Goal: Task Accomplishment & Management: Manage account settings

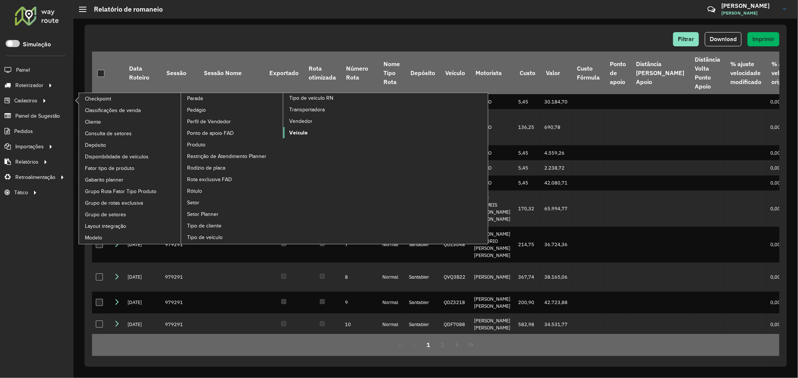
click at [293, 137] on span "Veículo" at bounding box center [298, 133] width 18 height 8
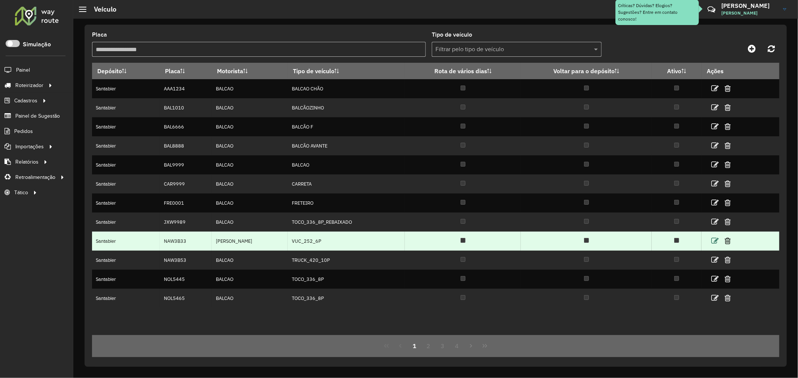
click at [716, 242] on icon at bounding box center [714, 240] width 7 height 7
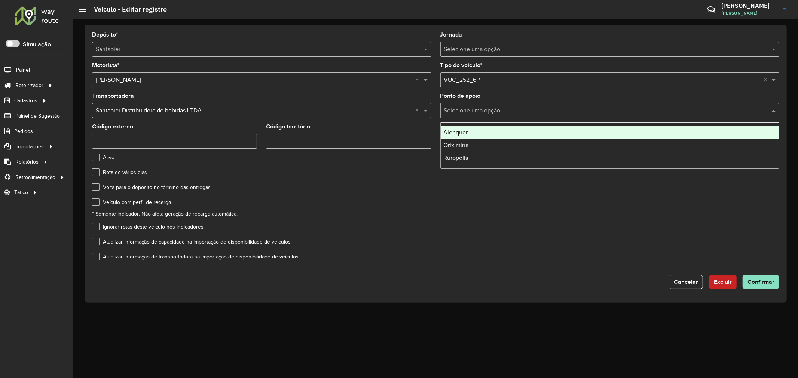
click at [533, 110] on input "text" at bounding box center [602, 111] width 317 height 9
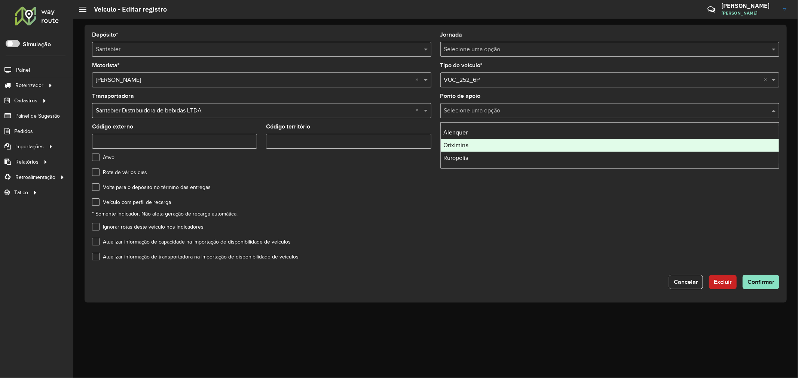
click at [406, 198] on formly-field "Volta para o depósito no término das entregas" at bounding box center [436, 192] width 696 height 15
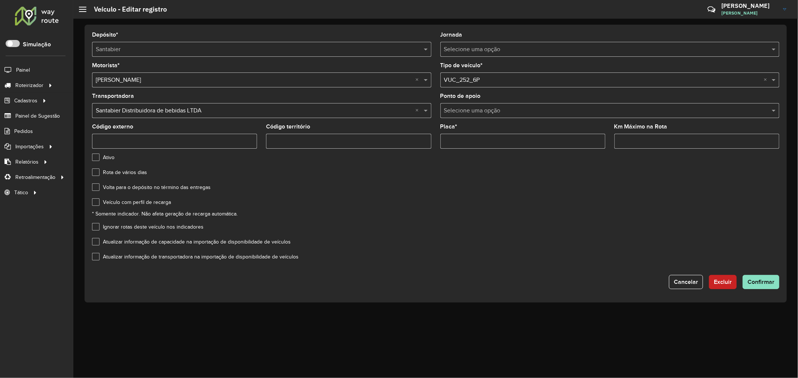
click at [543, 53] on input "text" at bounding box center [602, 49] width 317 height 9
click at [666, 51] on input "text" at bounding box center [602, 49] width 317 height 9
click at [768, 46] on div at bounding box center [609, 49] width 339 height 9
click at [771, 47] on span at bounding box center [774, 49] width 9 height 9
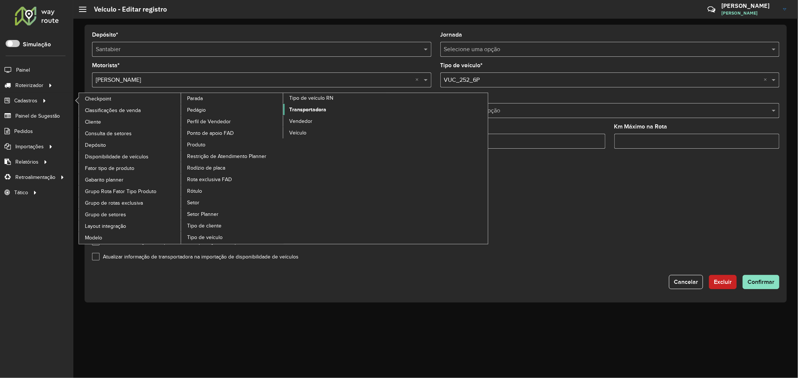
click at [300, 114] on span "Transportadora" at bounding box center [307, 110] width 37 height 8
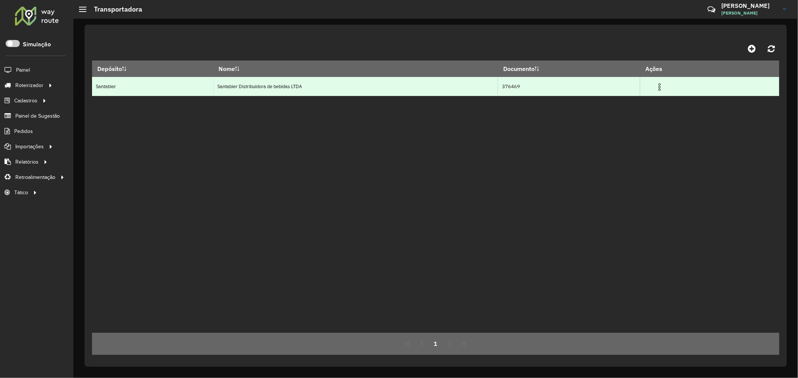
click at [667, 88] on td at bounding box center [662, 86] width 45 height 19
click at [663, 87] on img at bounding box center [659, 87] width 9 height 9
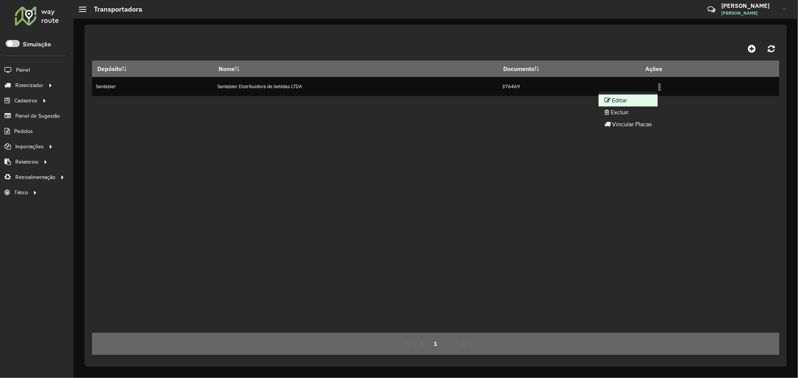
click at [646, 100] on li "Editar" at bounding box center [627, 101] width 59 height 12
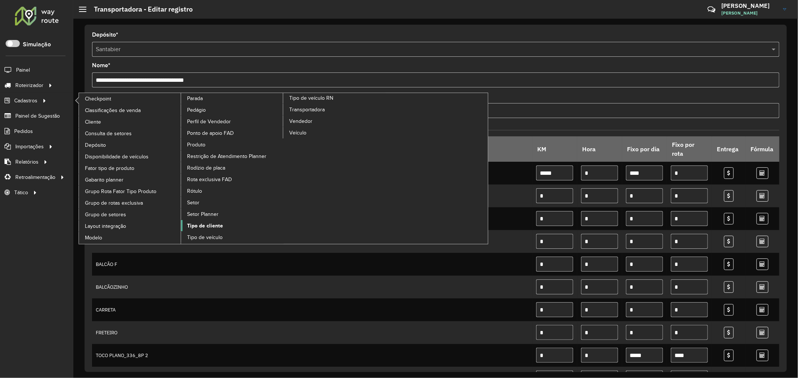
click at [223, 222] on span "Tipo de cliente" at bounding box center [205, 226] width 36 height 8
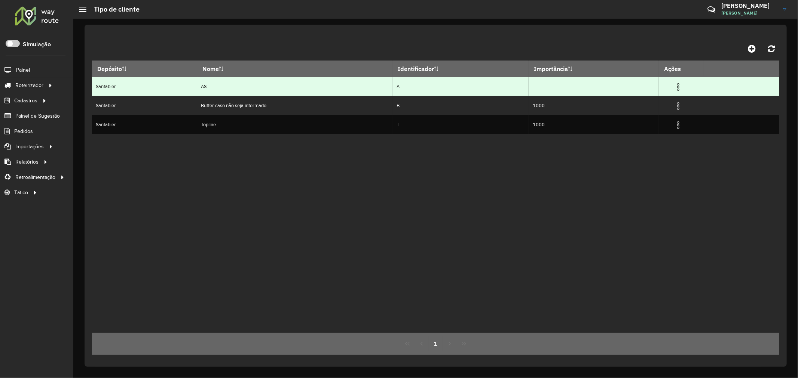
click at [687, 85] on td at bounding box center [681, 86] width 45 height 19
click at [681, 86] on img at bounding box center [677, 87] width 9 height 9
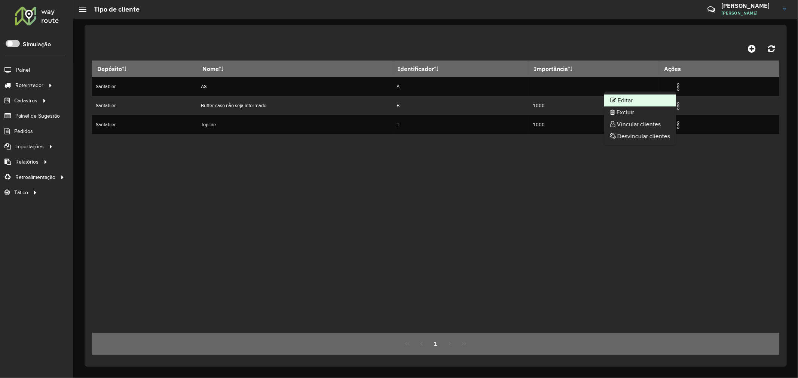
click at [670, 98] on li "Editar" at bounding box center [640, 101] width 72 height 12
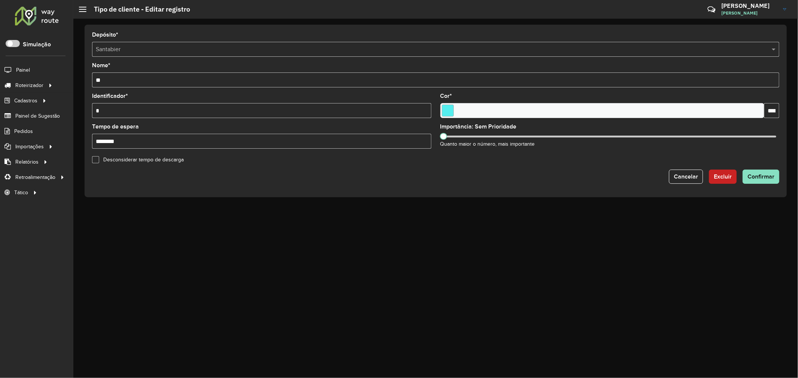
click at [81, 10] on div at bounding box center [82, 9] width 7 height 5
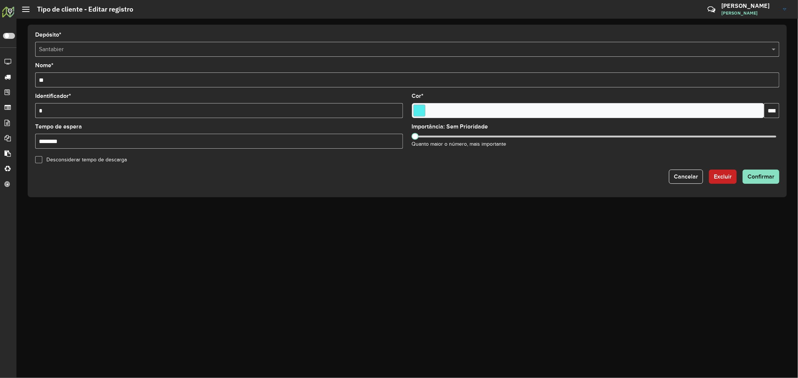
click at [24, 10] on div at bounding box center [25, 9] width 7 height 5
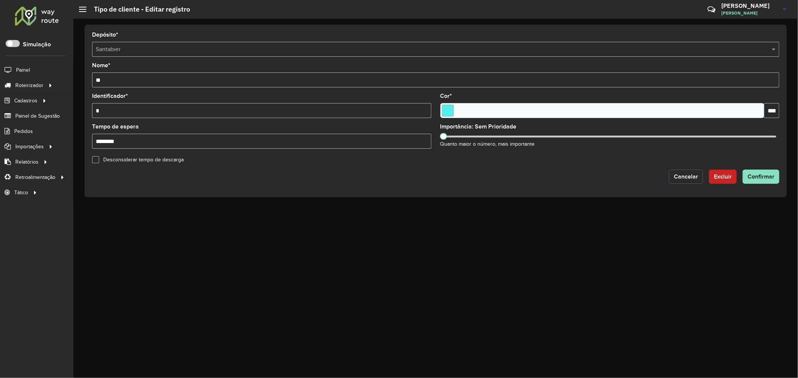
click at [675, 178] on span "Cancelar" at bounding box center [685, 177] width 24 height 6
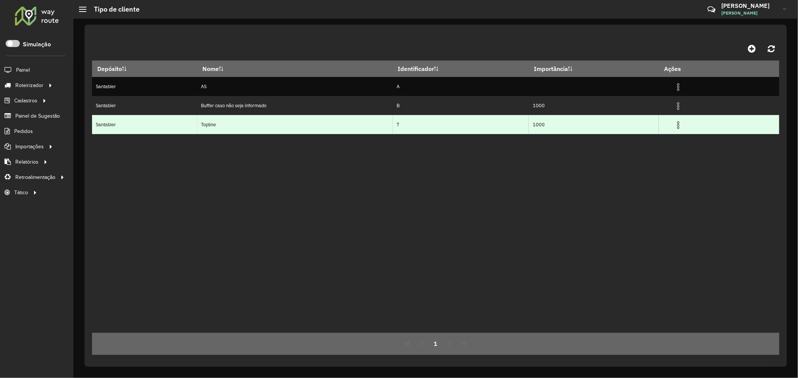
click at [680, 127] on img at bounding box center [677, 125] width 9 height 9
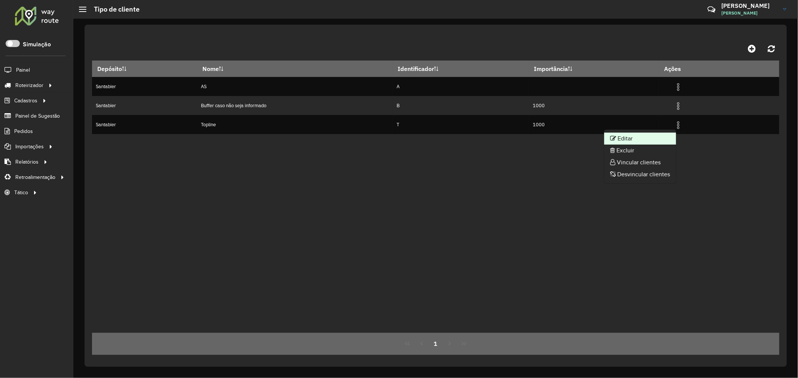
click at [661, 135] on li "Editar" at bounding box center [640, 139] width 72 height 12
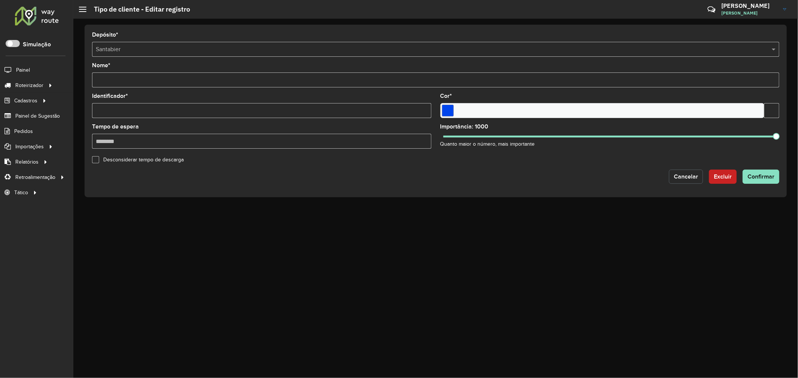
click at [696, 178] on span "Cancelar" at bounding box center [685, 177] width 24 height 6
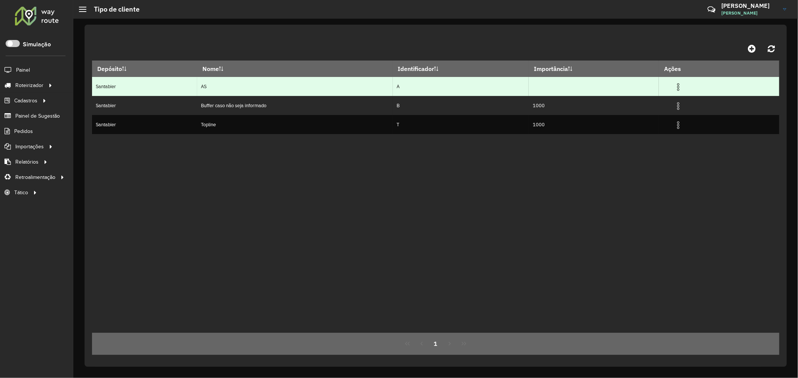
click at [681, 90] on img at bounding box center [677, 87] width 9 height 9
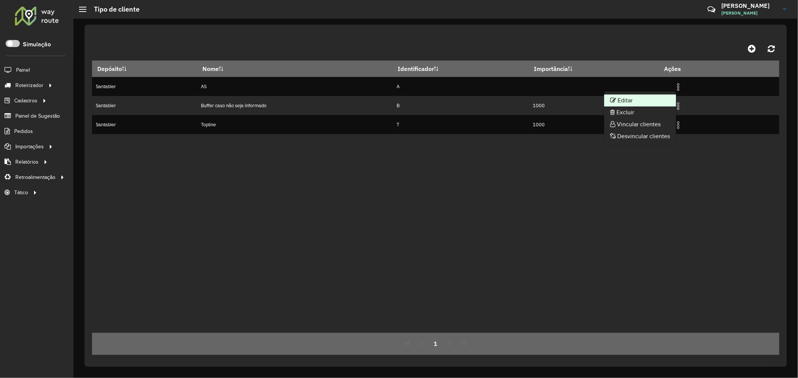
click at [668, 98] on li "Editar" at bounding box center [640, 101] width 72 height 12
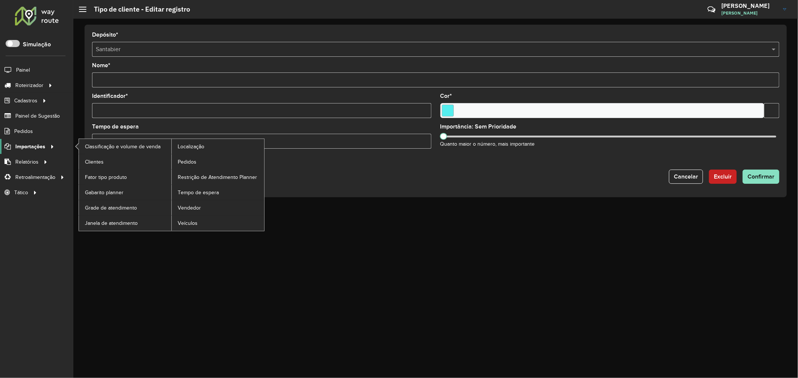
drag, startPoint x: 343, startPoint y: 148, endPoint x: 0, endPoint y: 150, distance: 342.5
click at [0, 150] on div "Roteirizador AmbevTech Simulação Painel Roteirizador Entregas Vendas Cadastros …" at bounding box center [399, 189] width 798 height 378
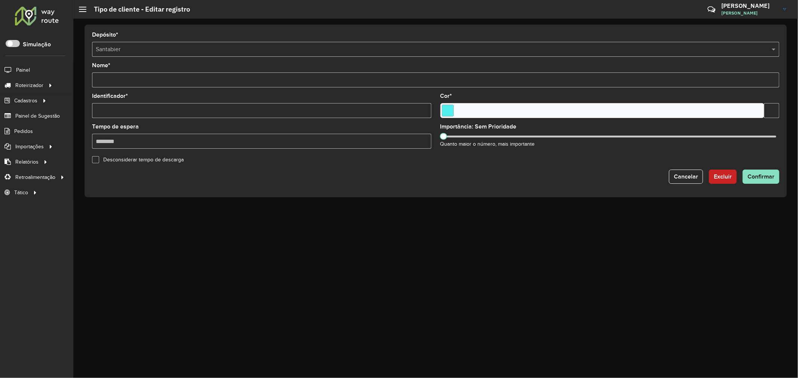
type input "********"
click at [451, 255] on div "Depósito * Selecione um depósito × Santabier Nome * Identificador * Cor * Tempo…" at bounding box center [435, 199] width 724 height 360
click at [157, 162] on label "Desconsiderar tempo de descarga" at bounding box center [141, 159] width 84 height 5
click at [155, 162] on label "Desconsiderar tempo de descarga" at bounding box center [141, 159] width 84 height 5
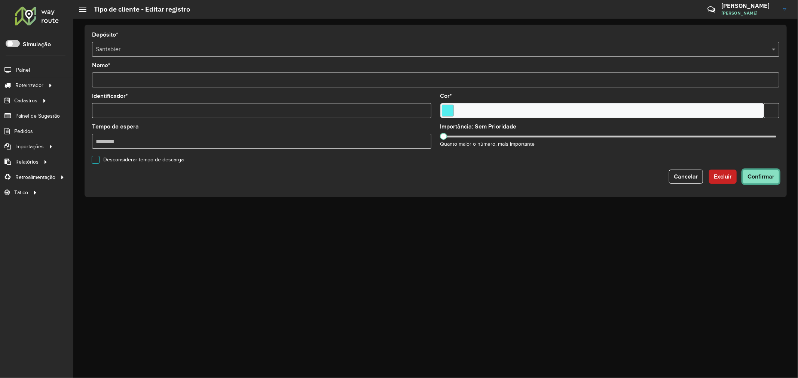
click at [745, 172] on button "Confirmar" at bounding box center [760, 177] width 37 height 14
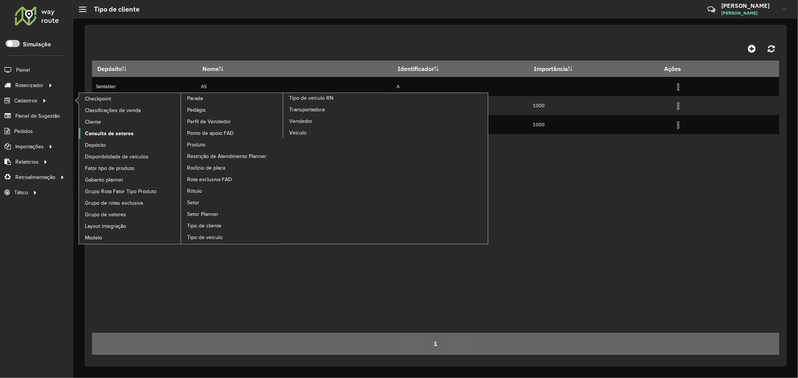
click at [111, 132] on span "Consulta de setores" at bounding box center [109, 134] width 49 height 8
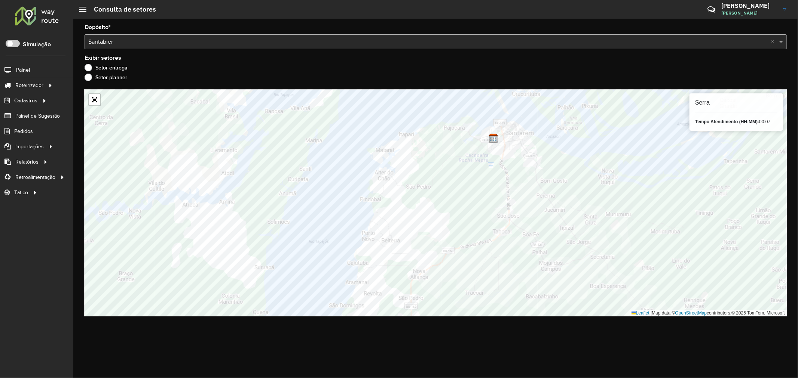
click at [113, 80] on label "Setor planner" at bounding box center [106, 77] width 43 height 7
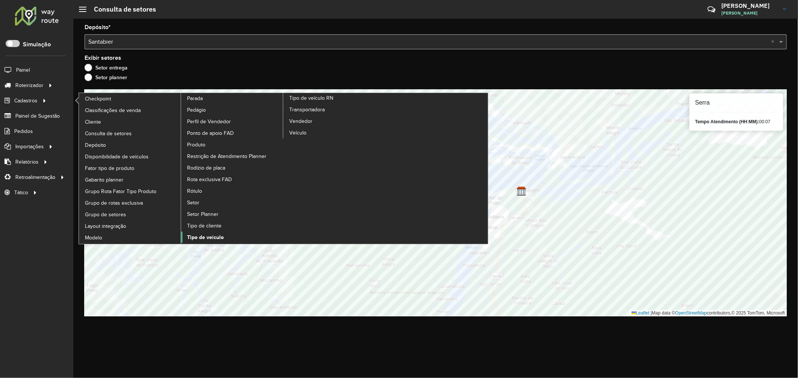
click at [224, 234] on span "Tipo de veículo" at bounding box center [205, 238] width 37 height 8
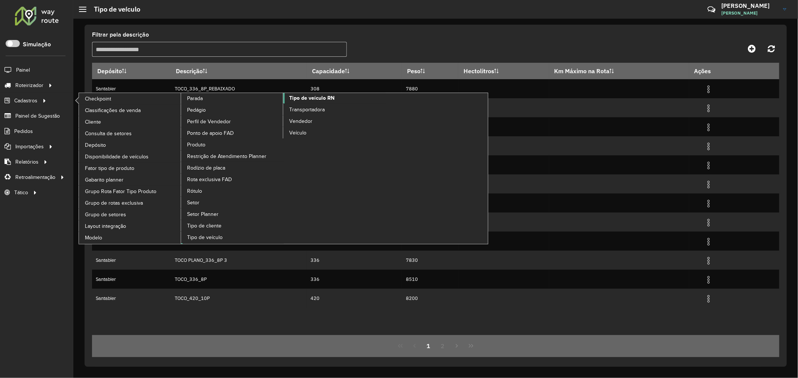
click at [311, 102] on span "Tipo de veículo RN" at bounding box center [311, 98] width 45 height 8
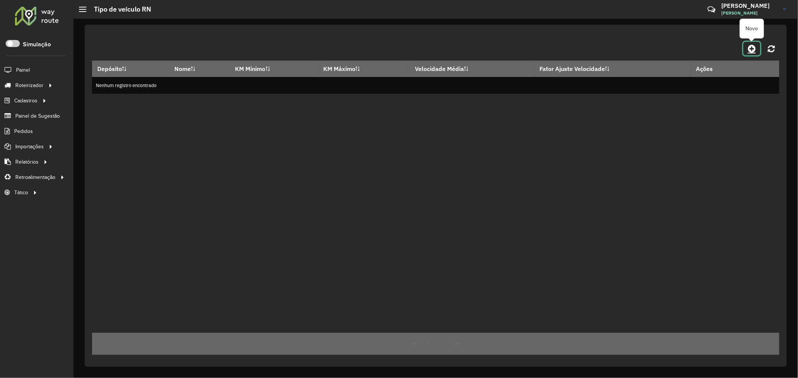
click at [752, 50] on icon at bounding box center [751, 48] width 8 height 9
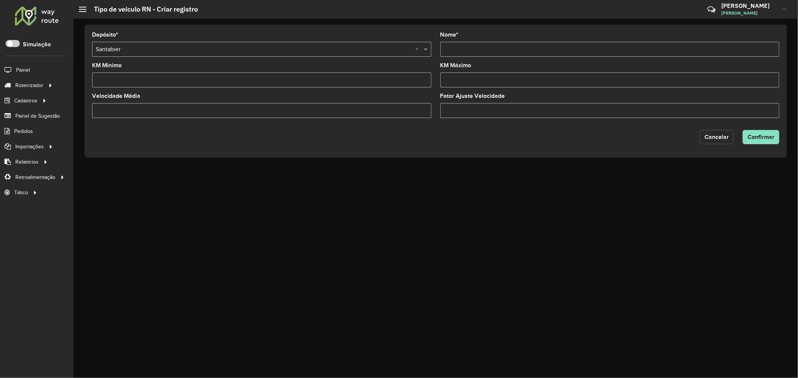
click at [730, 141] on button "Cancelar" at bounding box center [716, 137] width 34 height 14
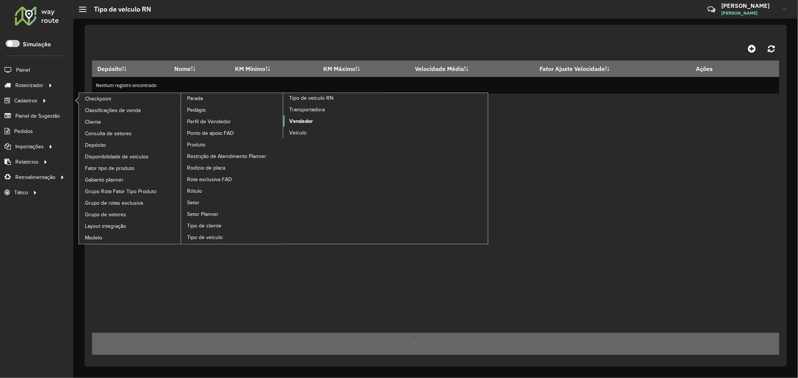
click at [302, 125] on span "Vendedor" at bounding box center [301, 121] width 24 height 8
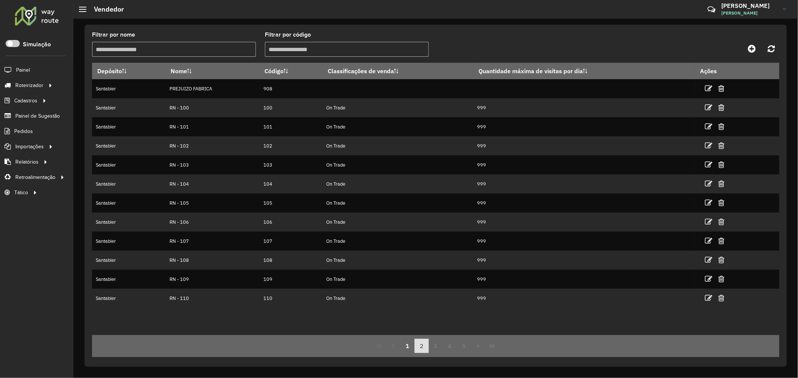
click at [416, 346] on button "2" at bounding box center [421, 346] width 14 height 14
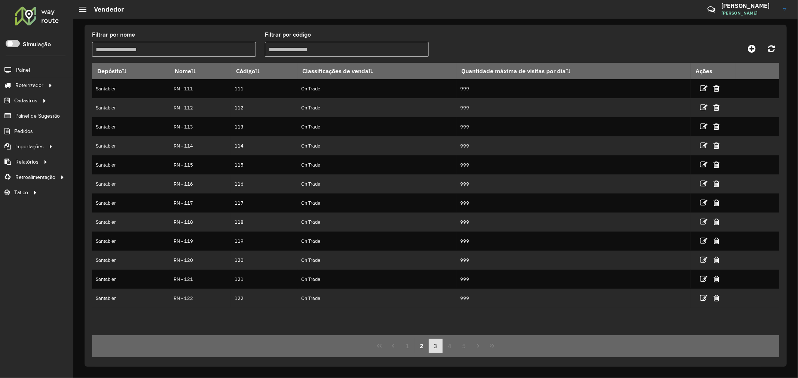
click at [438, 350] on button "3" at bounding box center [436, 346] width 14 height 14
click at [454, 342] on button "4" at bounding box center [449, 346] width 14 height 14
click at [466, 346] on button "6" at bounding box center [464, 346] width 14 height 14
click at [466, 351] on button "8" at bounding box center [464, 346] width 14 height 14
click at [466, 351] on button "10" at bounding box center [464, 346] width 14 height 14
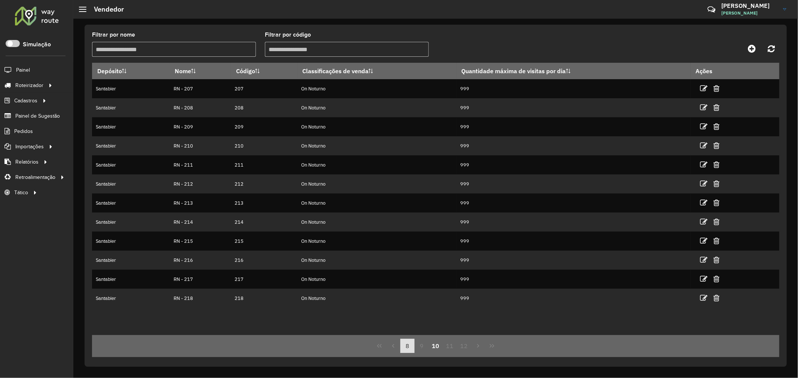
click at [466, 351] on button "12" at bounding box center [464, 346] width 14 height 14
click at [466, 351] on button "14" at bounding box center [464, 346] width 14 height 14
click at [466, 351] on button "18" at bounding box center [464, 346] width 14 height 14
click at [452, 350] on button "19" at bounding box center [449, 346] width 14 height 14
click at [432, 349] on button "19" at bounding box center [436, 346] width 14 height 14
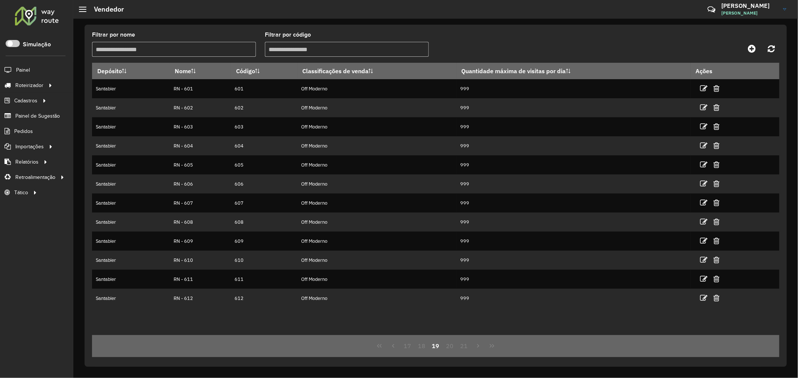
click at [438, 346] on button "19" at bounding box center [436, 346] width 14 height 14
click at [421, 347] on button "18" at bounding box center [421, 346] width 14 height 14
click at [415, 347] on button "17" at bounding box center [421, 346] width 14 height 14
click at [411, 347] on button "15" at bounding box center [407, 346] width 14 height 14
click at [409, 348] on button "13" at bounding box center [407, 346] width 14 height 14
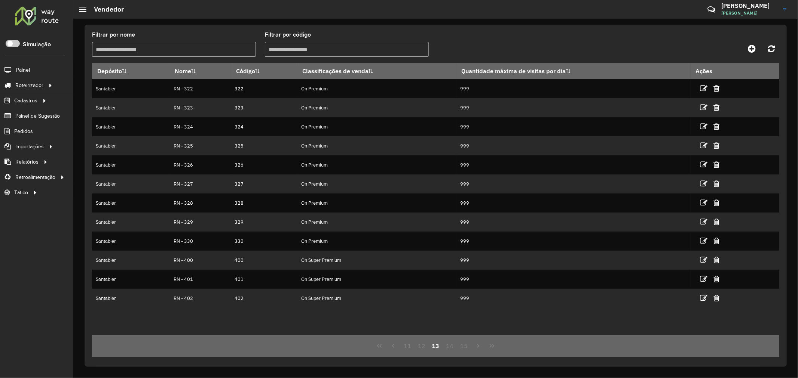
click at [409, 348] on button "11" at bounding box center [407, 346] width 14 height 14
click at [409, 348] on button "9" at bounding box center [407, 346] width 14 height 14
click at [409, 348] on button "7" at bounding box center [407, 346] width 14 height 14
click at [409, 348] on button "5" at bounding box center [407, 346] width 14 height 14
click at [409, 348] on button "3" at bounding box center [407, 346] width 14 height 14
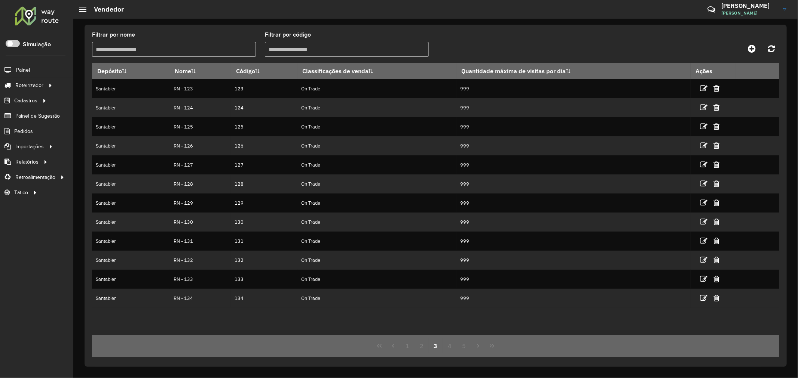
click at [409, 348] on button "1" at bounding box center [407, 346] width 14 height 14
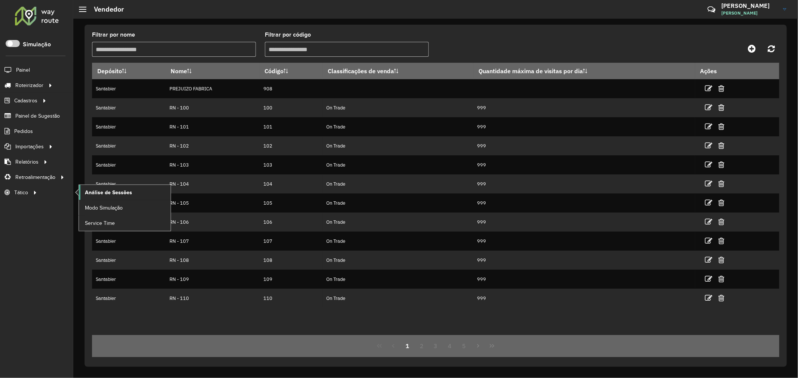
click at [104, 192] on span "Análise de Sessões" at bounding box center [108, 193] width 47 height 8
click at [42, 14] on div at bounding box center [36, 15] width 45 height 19
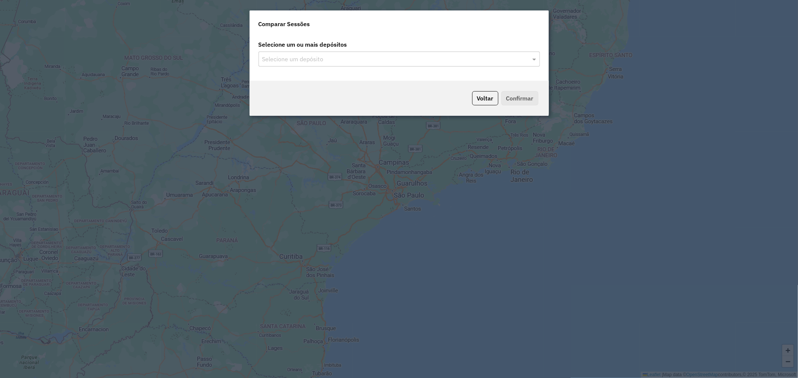
click at [375, 65] on div "Selecione um depósito" at bounding box center [398, 59] width 281 height 15
click at [356, 59] on input "text" at bounding box center [395, 59] width 270 height 9
click at [350, 81] on div "Santabier" at bounding box center [399, 80] width 280 height 13
click at [526, 98] on button "Confirmar" at bounding box center [519, 98] width 37 height 14
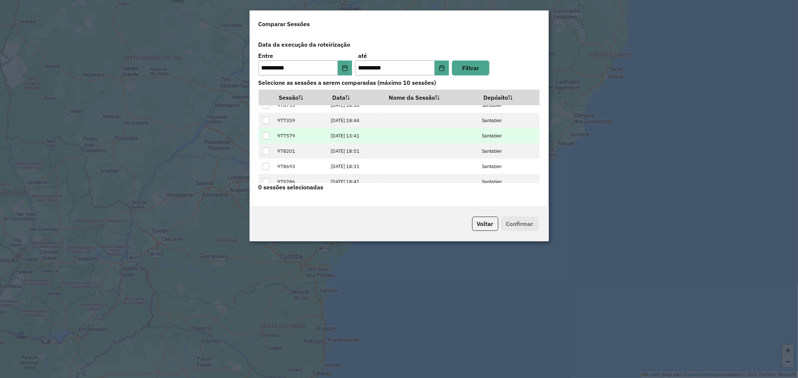
scroll to position [46, 0]
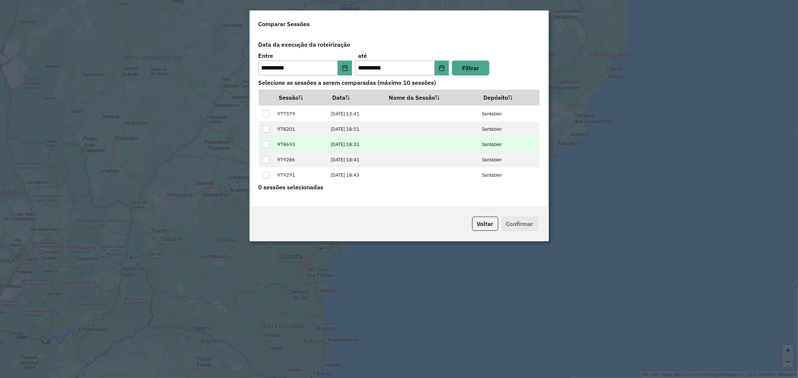
click at [266, 144] on div at bounding box center [265, 144] width 7 height 7
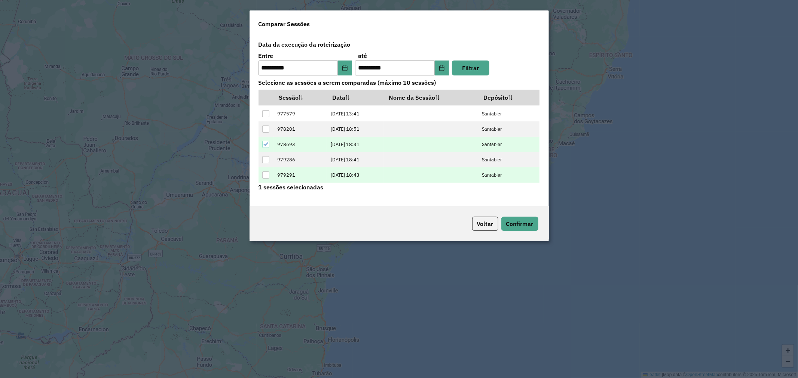
click at [266, 175] on div at bounding box center [265, 175] width 7 height 7
click at [517, 226] on button "Confirmar" at bounding box center [519, 224] width 37 height 14
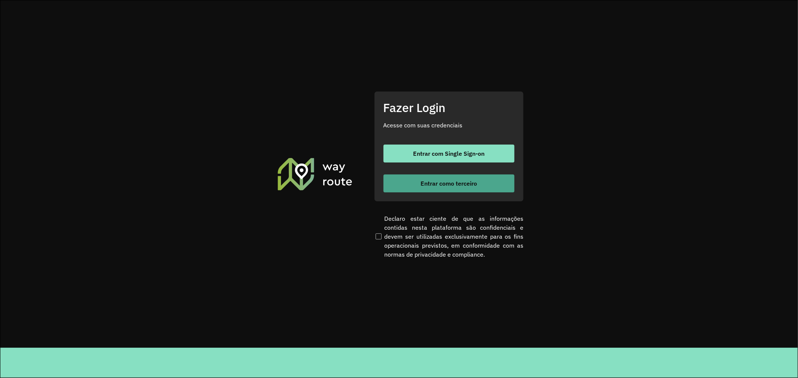
click at [412, 178] on button "Entrar como terceiro" at bounding box center [448, 184] width 131 height 18
click at [430, 187] on button "Entrar como terceiro" at bounding box center [448, 184] width 131 height 18
click at [387, 181] on button "Entrar como terceiro" at bounding box center [448, 184] width 131 height 18
click at [474, 191] on button "Entrar como terceiro" at bounding box center [448, 184] width 131 height 18
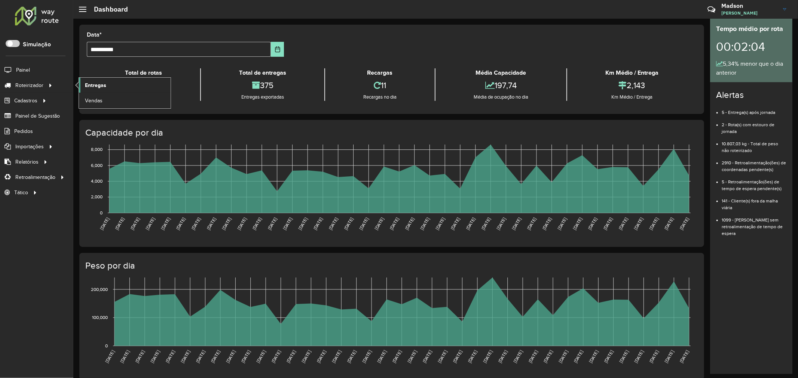
click at [102, 84] on span "Entregas" at bounding box center [95, 86] width 21 height 8
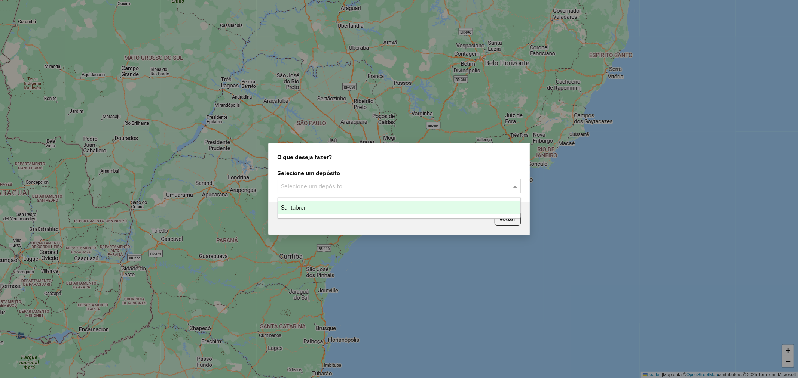
click at [315, 189] on input "text" at bounding box center [391, 186] width 221 height 9
click at [308, 209] on div "Santabier" at bounding box center [399, 208] width 242 height 13
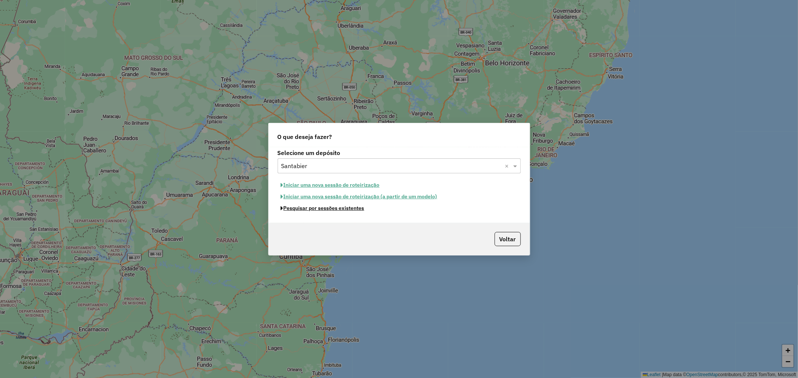
click at [319, 211] on button "Pesquisar por sessões existentes" at bounding box center [322, 209] width 90 height 12
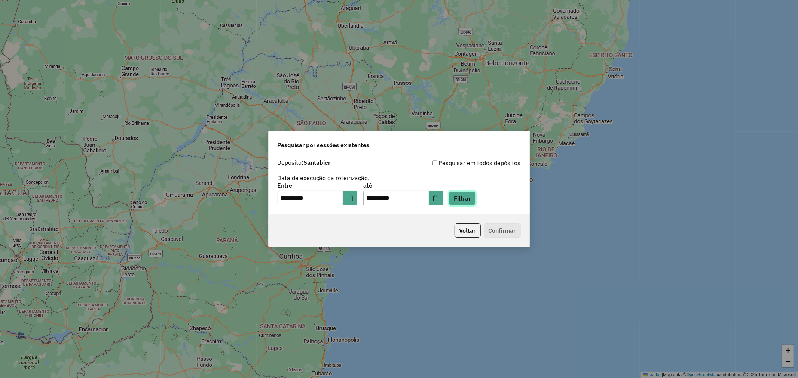
click at [469, 204] on button "Filtrar" at bounding box center [462, 198] width 27 height 14
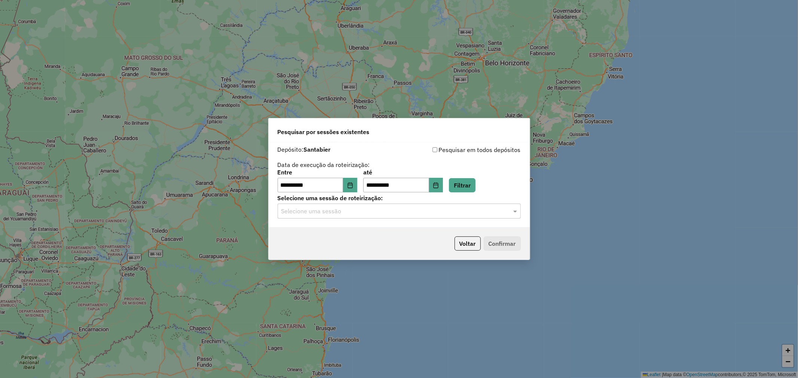
click at [363, 208] on input "text" at bounding box center [391, 211] width 221 height 9
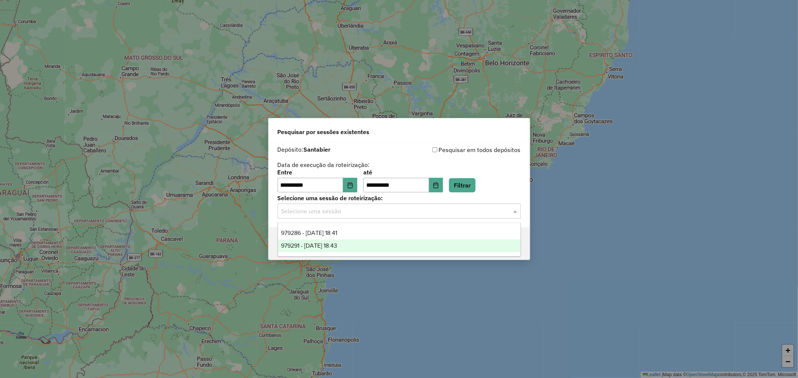
click at [327, 243] on span "979291 - 14/08/2025 18:43" at bounding box center [309, 246] width 56 height 6
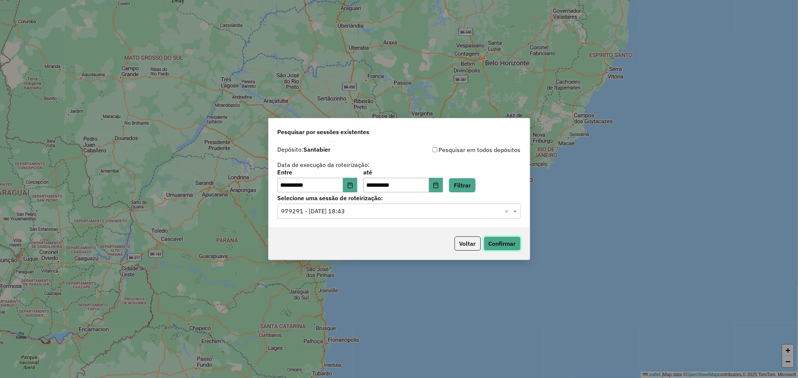
click at [503, 249] on button "Confirmar" at bounding box center [501, 244] width 37 height 14
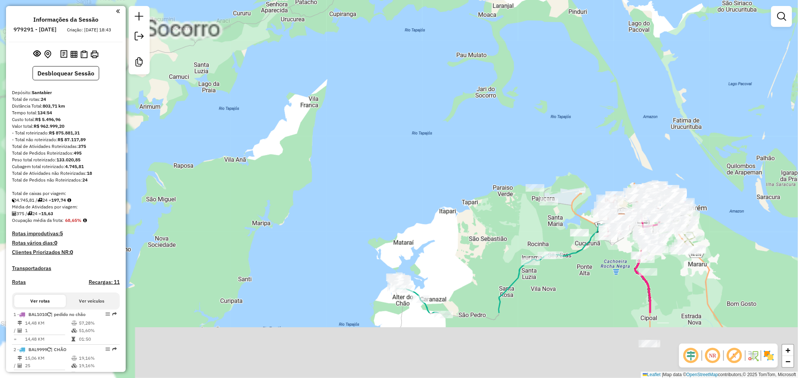
drag, startPoint x: 613, startPoint y: 292, endPoint x: 577, endPoint y: 208, distance: 91.6
click at [570, 185] on div "Janela de atendimento Grade de atendimento Capacidade Transportadoras Veículos …" at bounding box center [399, 189] width 798 height 378
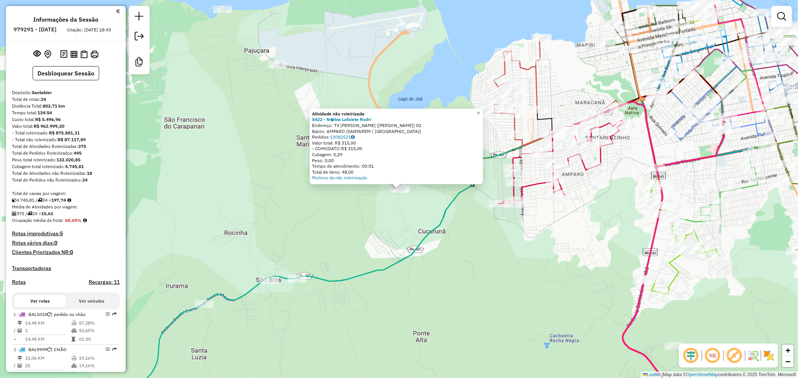
click at [457, 274] on div "Atividade não roteirizada 5422 - N�bia Lafaiete Rodri Endereço: TV JADER BARBAL…" at bounding box center [399, 189] width 798 height 378
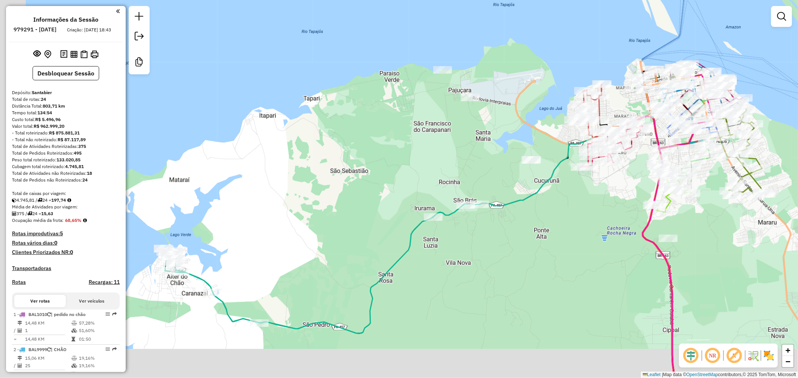
drag, startPoint x: 417, startPoint y: 286, endPoint x: 561, endPoint y: 220, distance: 158.6
click at [561, 220] on div "Janela de atendimento Grade de atendimento Capacidade Transportadoras Veículos …" at bounding box center [399, 189] width 798 height 378
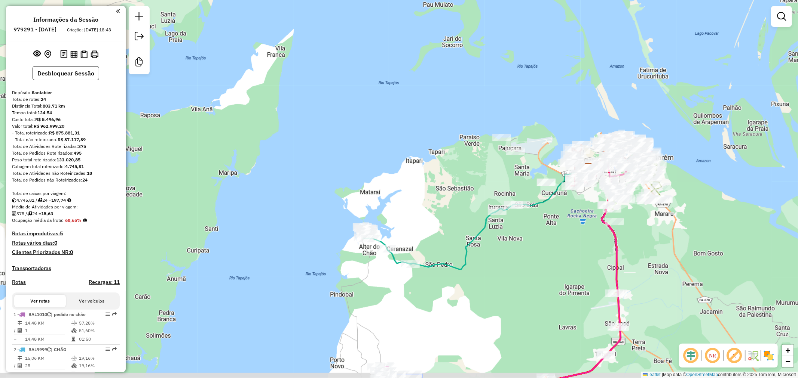
drag, startPoint x: 504, startPoint y: 255, endPoint x: 491, endPoint y: 236, distance: 23.4
click at [493, 236] on div "Janela de atendimento Grade de atendimento Capacidade Transportadoras Veículos …" at bounding box center [399, 189] width 798 height 378
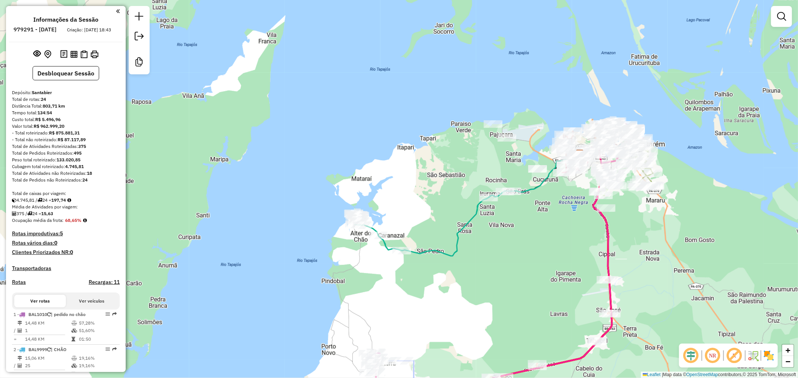
click at [469, 222] on icon at bounding box center [432, 223] width 158 height 65
select select "**********"
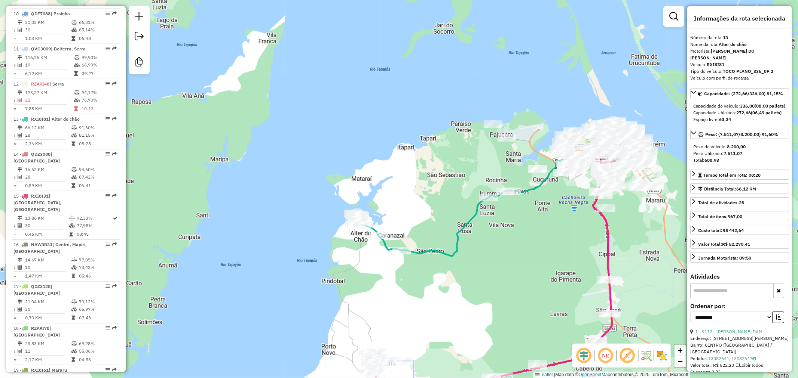
scroll to position [746, 0]
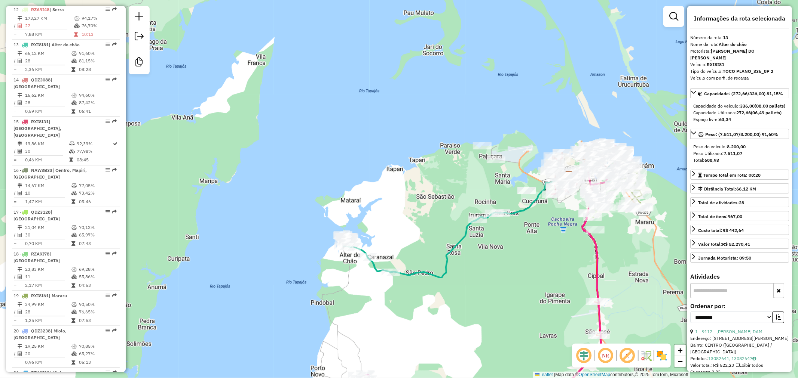
drag, startPoint x: 494, startPoint y: 260, endPoint x: 476, endPoint y: 287, distance: 31.6
click at [476, 287] on div "Janela de atendimento Grade de atendimento Capacidade Transportadoras Veículos …" at bounding box center [399, 189] width 798 height 378
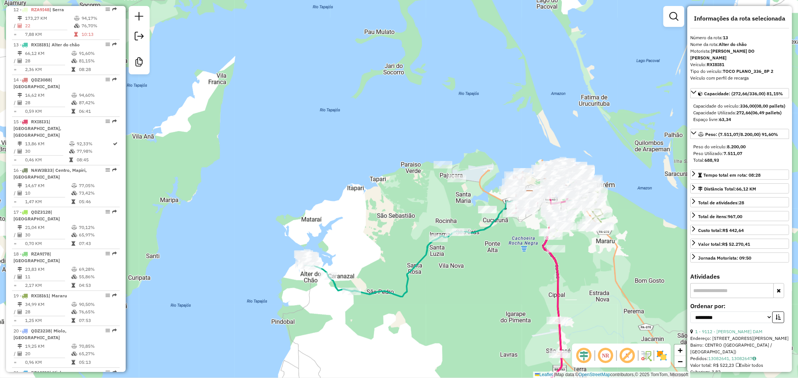
drag, startPoint x: 413, startPoint y: 214, endPoint x: 380, endPoint y: 227, distance: 35.6
click at [380, 227] on div "Janela de atendimento Grade de atendimento Capacidade Transportadoras Veículos …" at bounding box center [399, 189] width 798 height 378
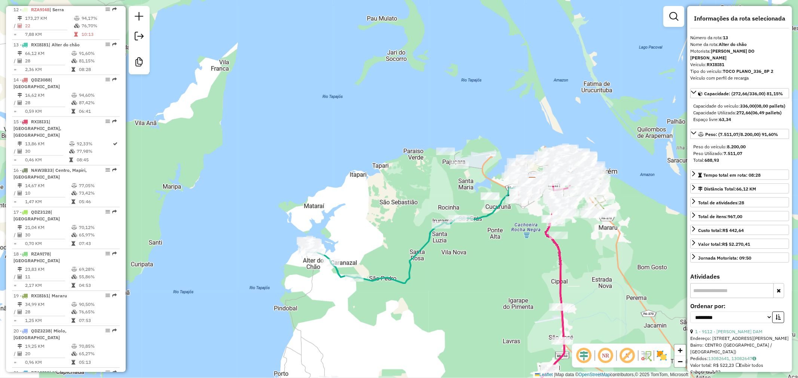
drag, startPoint x: 380, startPoint y: 227, endPoint x: 383, endPoint y: 211, distance: 17.0
click at [383, 211] on div "Janela de atendimento Grade de atendimento Capacidade Transportadoras Veículos …" at bounding box center [399, 189] width 798 height 378
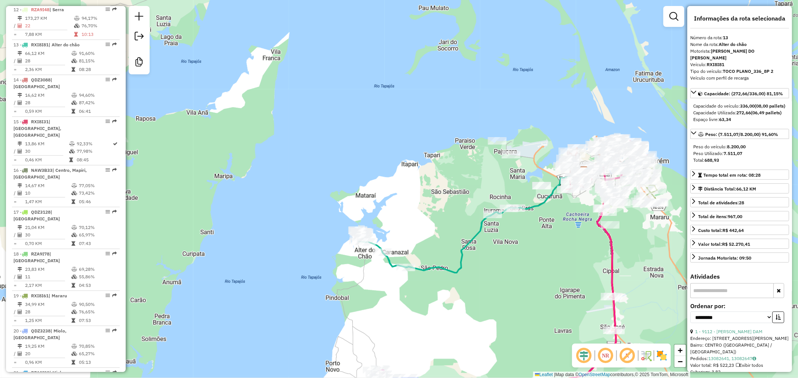
drag, startPoint x: 458, startPoint y: 277, endPoint x: 515, endPoint y: 268, distance: 58.3
click at [515, 268] on div "Janela de atendimento Grade de atendimento Capacidade Transportadoras Veículos …" at bounding box center [399, 189] width 798 height 378
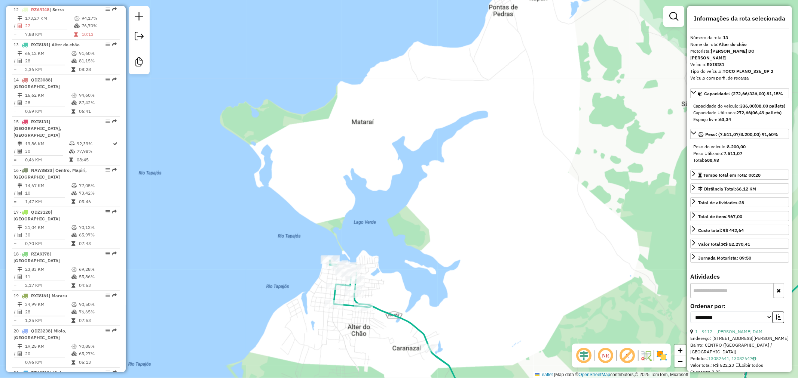
drag, startPoint x: 429, startPoint y: 210, endPoint x: 413, endPoint y: 265, distance: 57.6
click at [413, 265] on div "Janela de atendimento Grade de atendimento Capacidade Transportadoras Veículos …" at bounding box center [399, 189] width 798 height 378
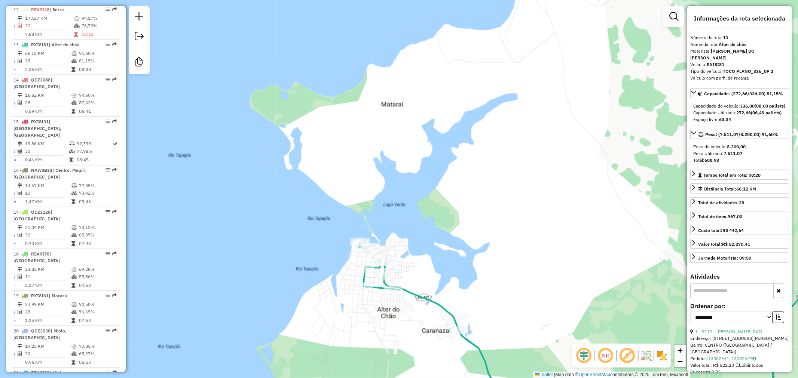
drag, startPoint x: 391, startPoint y: 289, endPoint x: 457, endPoint y: 257, distance: 73.9
click at [457, 257] on div "Janela de atendimento Grade de atendimento Capacidade Transportadoras Veículos …" at bounding box center [399, 189] width 798 height 378
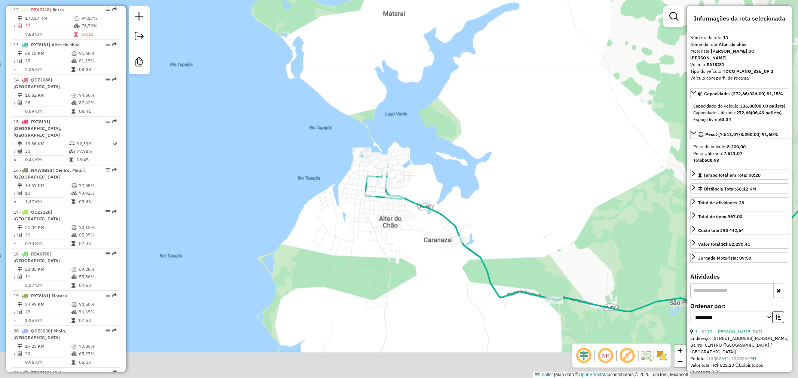
drag, startPoint x: 497, startPoint y: 255, endPoint x: 454, endPoint y: 180, distance: 86.4
click at [454, 180] on div "Janela de atendimento Grade de atendimento Capacidade Transportadoras Veículos …" at bounding box center [399, 189] width 798 height 378
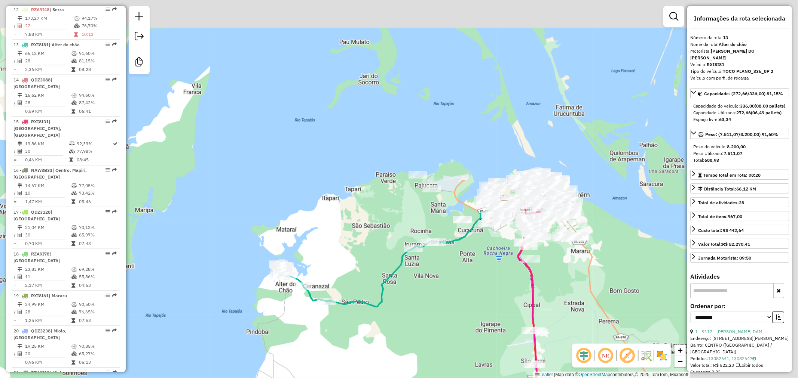
drag, startPoint x: 577, startPoint y: 182, endPoint x: 409, endPoint y: 281, distance: 195.1
click at [409, 281] on div "Janela de atendimento Grade de atendimento Capacidade Transportadoras Veículos …" at bounding box center [399, 189] width 798 height 378
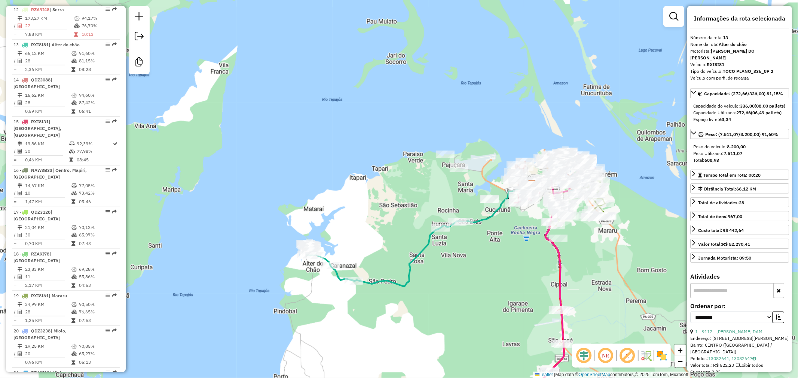
drag, startPoint x: 480, startPoint y: 286, endPoint x: 507, endPoint y: 265, distance: 34.6
click at [507, 265] on div "Janela de atendimento Grade de atendimento Capacidade Transportadoras Veículos …" at bounding box center [399, 189] width 798 height 378
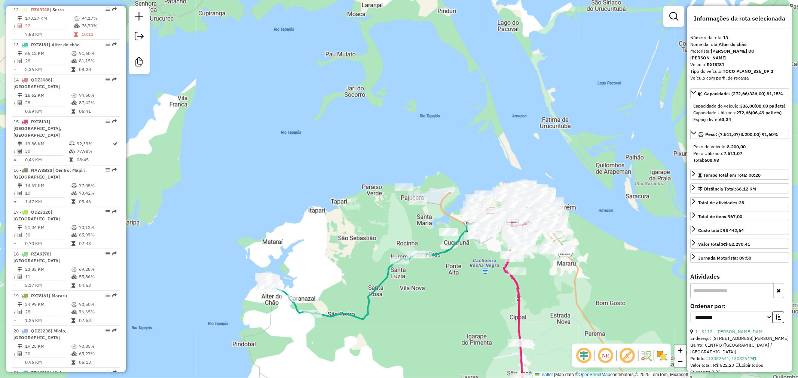
drag, startPoint x: 492, startPoint y: 260, endPoint x: 407, endPoint y: 298, distance: 93.1
click at [407, 298] on div "Janela de atendimento Grade de atendimento Capacidade Transportadoras Veículos …" at bounding box center [399, 189] width 798 height 378
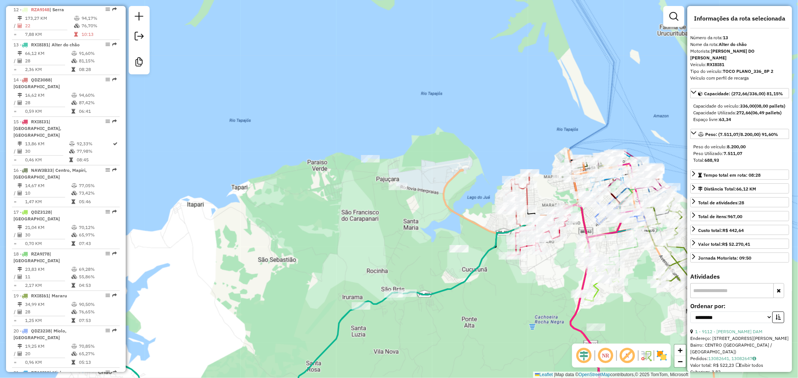
drag, startPoint x: 398, startPoint y: 259, endPoint x: 482, endPoint y: 274, distance: 84.8
click at [482, 274] on div "Janela de atendimento Grade de atendimento Capacidade Transportadoras Veículos …" at bounding box center [399, 189] width 798 height 378
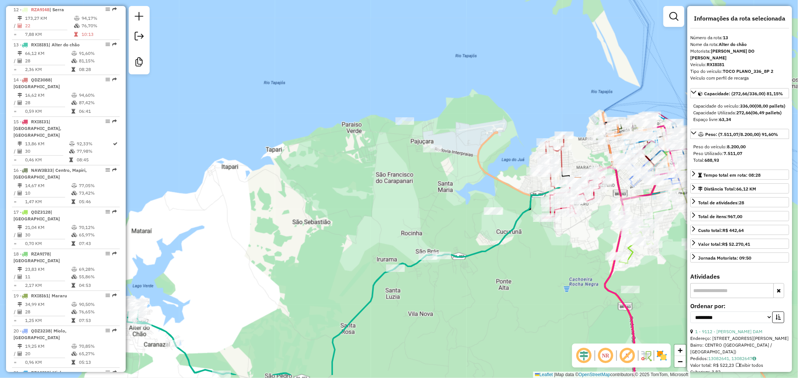
drag, startPoint x: 472, startPoint y: 305, endPoint x: 483, endPoint y: 270, distance: 36.5
click at [483, 270] on div "Janela de atendimento Grade de atendimento Capacidade Transportadoras Veículos …" at bounding box center [399, 189] width 798 height 378
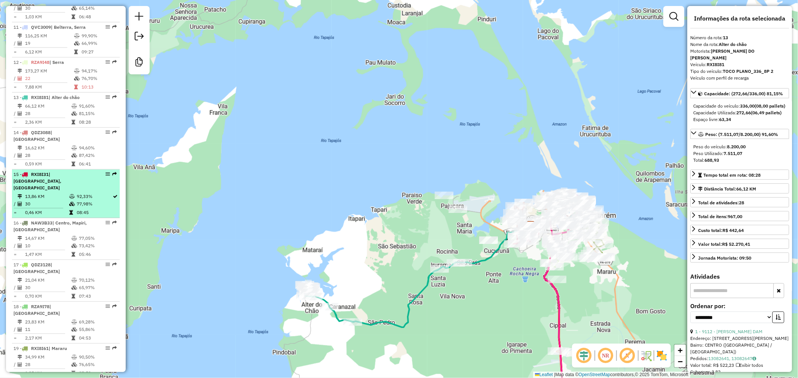
scroll to position [663, 0]
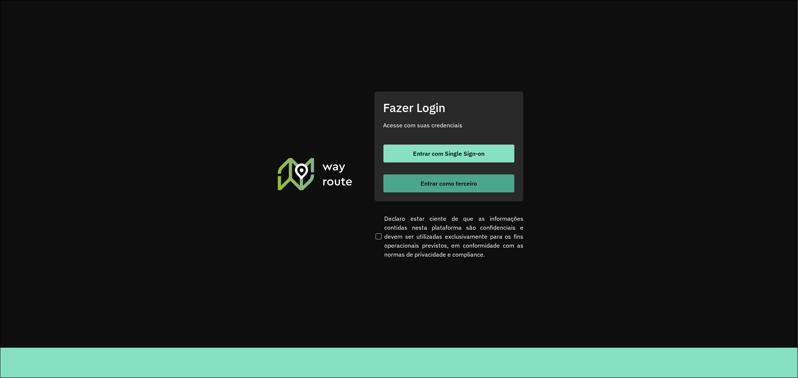
click at [437, 181] on span "Entrar como terceiro" at bounding box center [448, 184] width 56 height 6
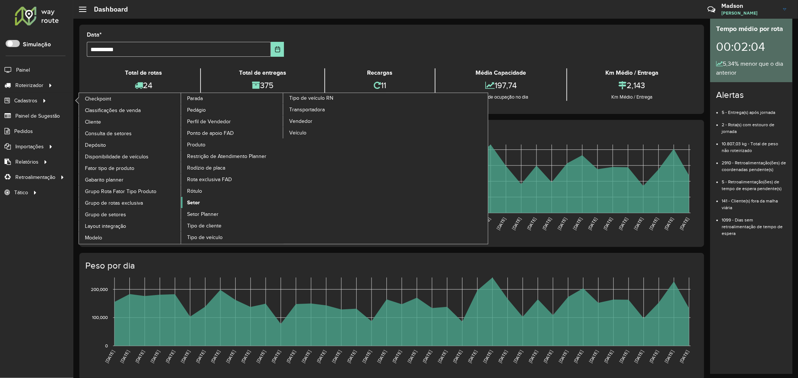
click at [194, 207] on span "Setor" at bounding box center [193, 203] width 13 height 8
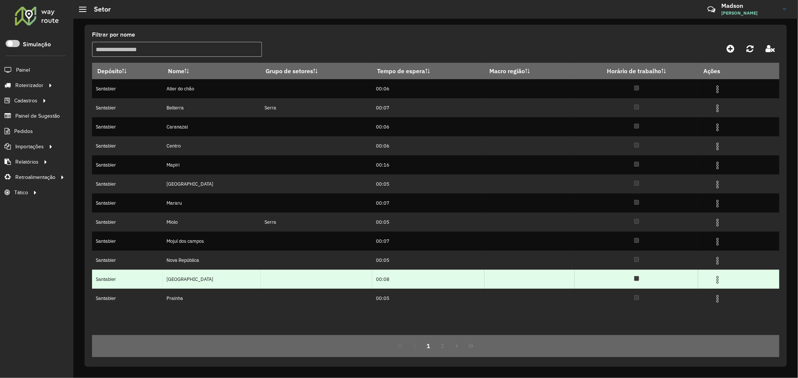
click at [717, 282] on img at bounding box center [717, 280] width 9 height 9
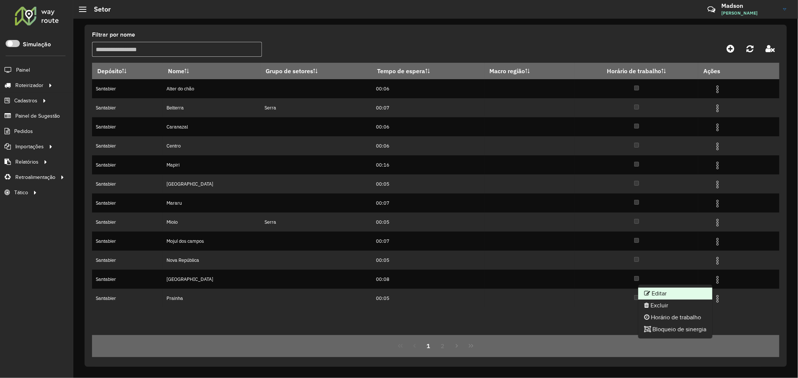
click at [662, 295] on li "Editar" at bounding box center [675, 294] width 74 height 12
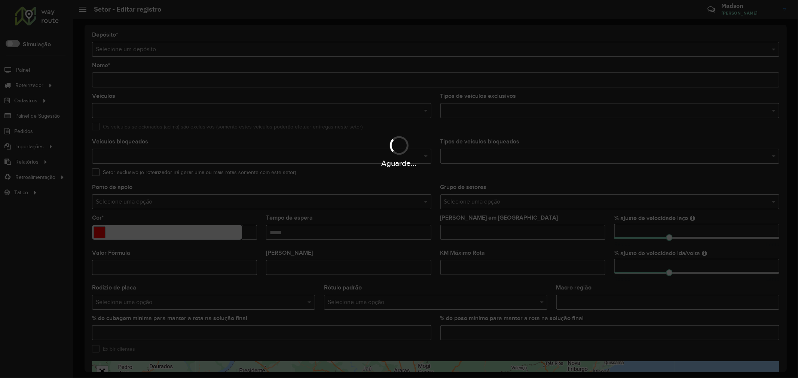
type input "*****"
type input "*******"
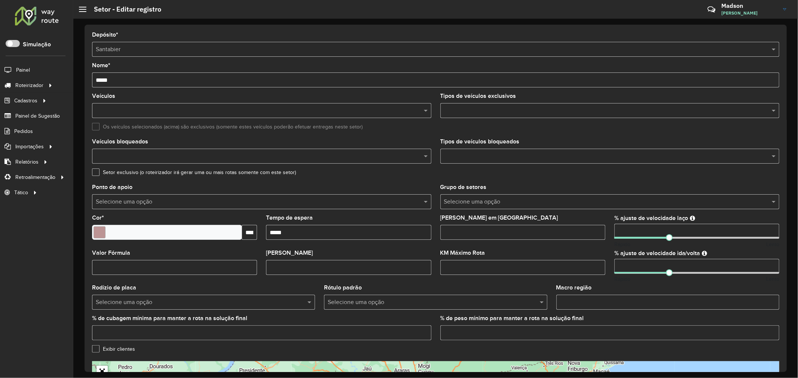
click at [317, 228] on input "Tempo de espera" at bounding box center [348, 232] width 165 height 15
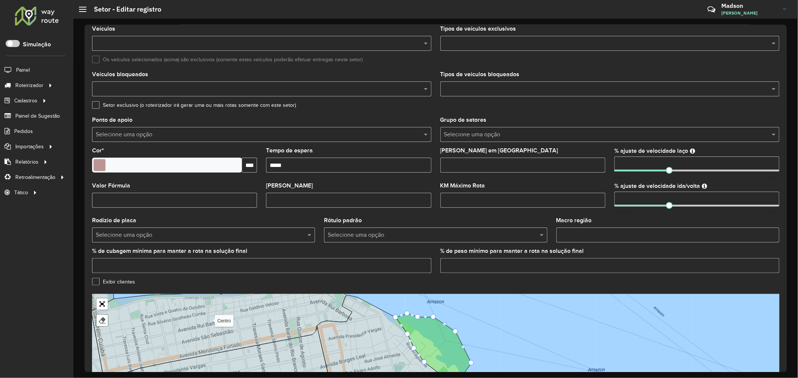
scroll to position [136, 0]
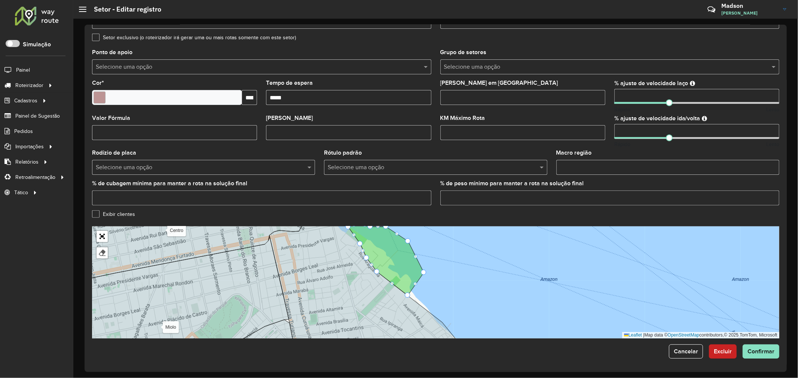
type input "*****"
drag, startPoint x: 375, startPoint y: 270, endPoint x: 368, endPoint y: 283, distance: 14.9
drag, startPoint x: 365, startPoint y: 256, endPoint x: 352, endPoint y: 270, distance: 18.8
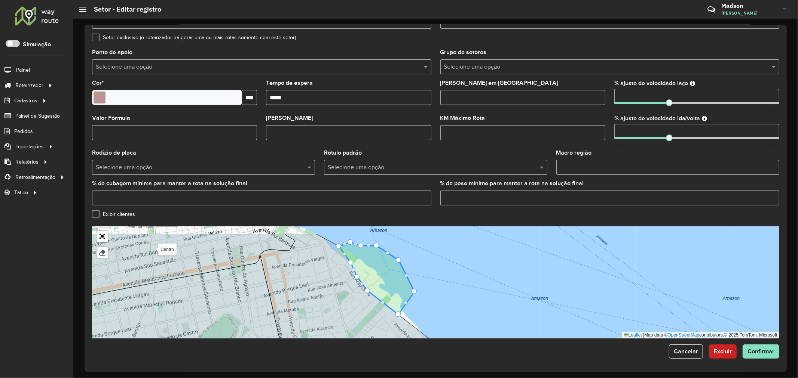
drag, startPoint x: 373, startPoint y: 272, endPoint x: 364, endPoint y: 291, distance: 21.2
click at [364, 291] on icon at bounding box center [359, 301] width 199 height 135
click at [329, 244] on icon at bounding box center [350, 287] width 180 height 126
click at [328, 245] on icon at bounding box center [350, 287] width 180 height 126
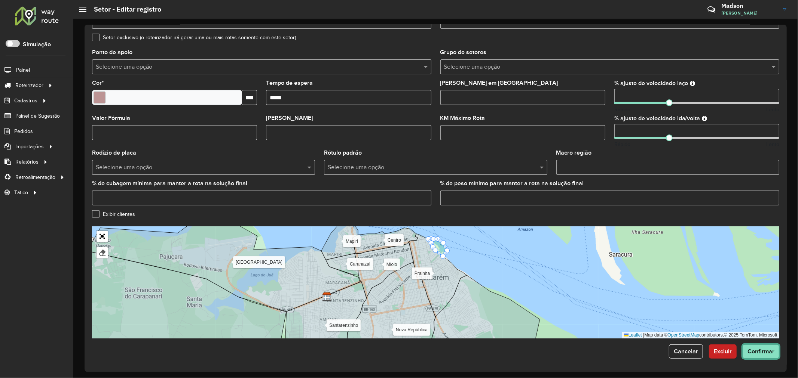
click at [750, 352] on span "Confirmar" at bounding box center [760, 352] width 27 height 6
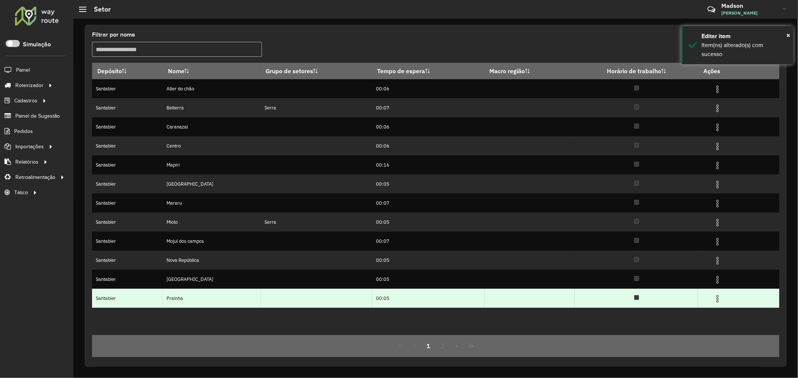
click at [714, 303] on img at bounding box center [717, 299] width 9 height 9
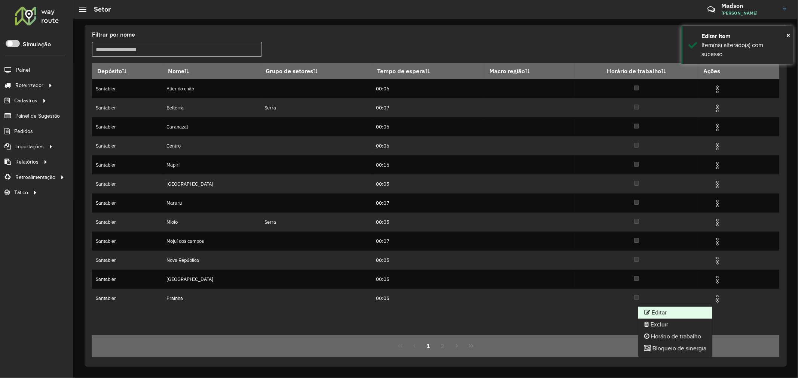
click at [687, 309] on li "Editar" at bounding box center [675, 313] width 74 height 12
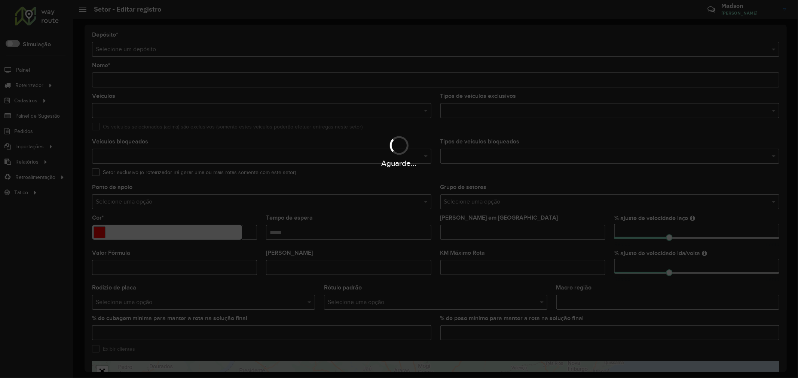
type input "*******"
type input "******"
type input "*****"
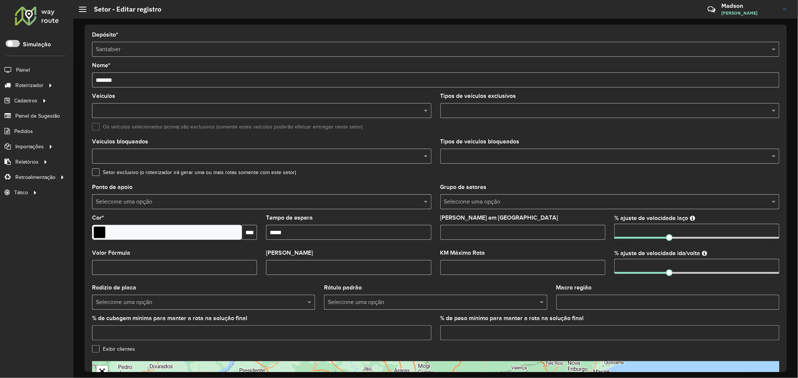
scroll to position [136, 0]
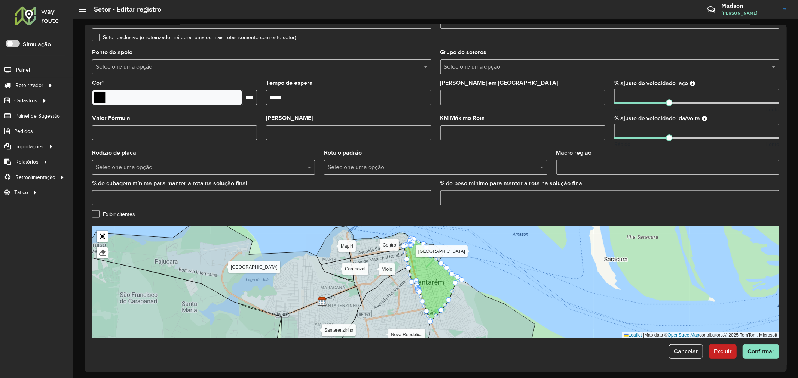
click at [522, 269] on div "Alter do chão [PERSON_NAME] Centro Mapiri [GEOGRAPHIC_DATA] Mararu [GEOGRAPHIC_…" at bounding box center [435, 283] width 687 height 112
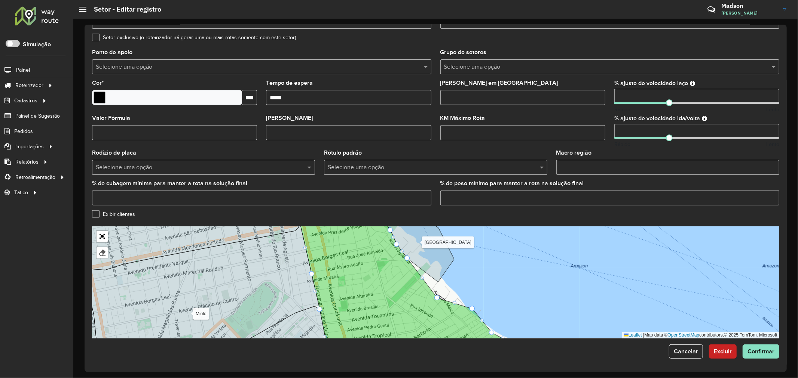
drag, startPoint x: 446, startPoint y: 290, endPoint x: 434, endPoint y: 297, distance: 13.8
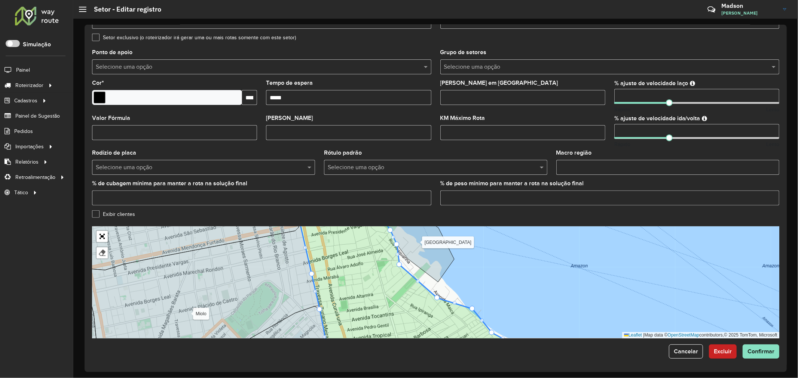
drag, startPoint x: 406, startPoint y: 261, endPoint x: 399, endPoint y: 267, distance: 10.1
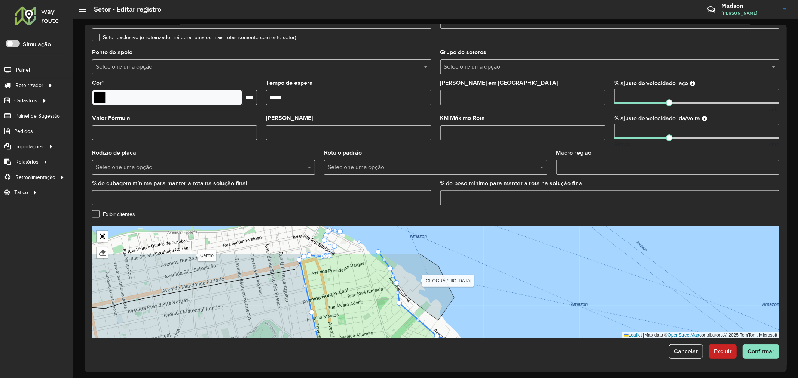
drag, startPoint x: 382, startPoint y: 260, endPoint x: 393, endPoint y: 289, distance: 30.8
click at [384, 297] on icon at bounding box center [411, 321] width 223 height 137
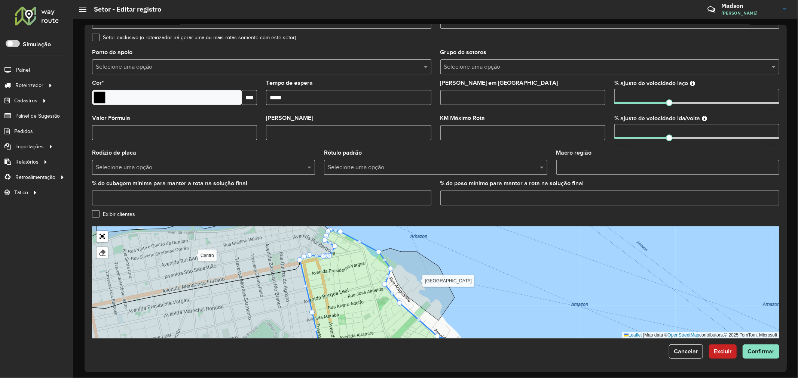
drag, startPoint x: 395, startPoint y: 282, endPoint x: 383, endPoint y: 283, distance: 12.4
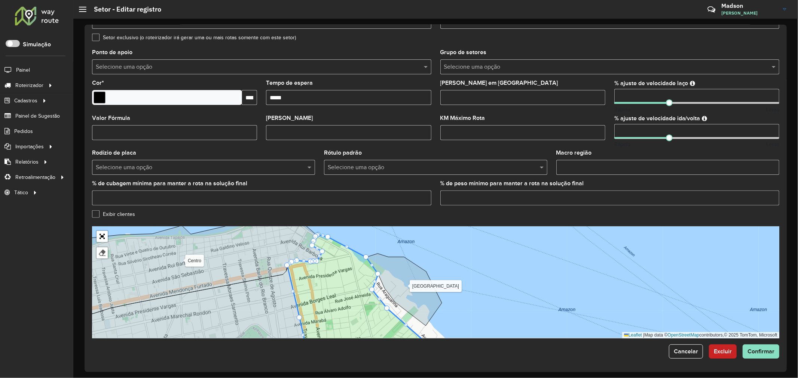
drag, startPoint x: 387, startPoint y: 269, endPoint x: 374, endPoint y: 274, distance: 13.7
click at [374, 274] on icon at bounding box center [374, 295] width 175 height 121
drag, startPoint x: 377, startPoint y: 274, endPoint x: 357, endPoint y: 279, distance: 20.5
drag, startPoint x: 363, startPoint y: 255, endPoint x: 347, endPoint y: 248, distance: 18.3
click at [349, 264] on icon at bounding box center [368, 294] width 167 height 116
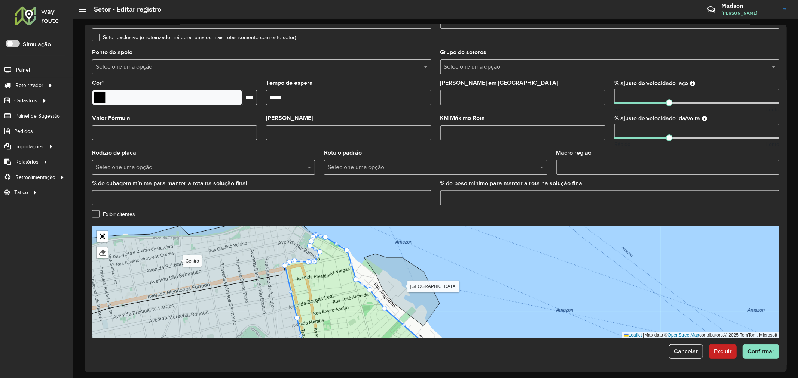
click at [349, 265] on div at bounding box center [351, 265] width 4 height 4
drag, startPoint x: 349, startPoint y: 265, endPoint x: 359, endPoint y: 279, distance: 16.6
drag, startPoint x: 355, startPoint y: 281, endPoint x: 349, endPoint y: 285, distance: 7.6
drag, startPoint x: 367, startPoint y: 290, endPoint x: 360, endPoint y: 294, distance: 8.2
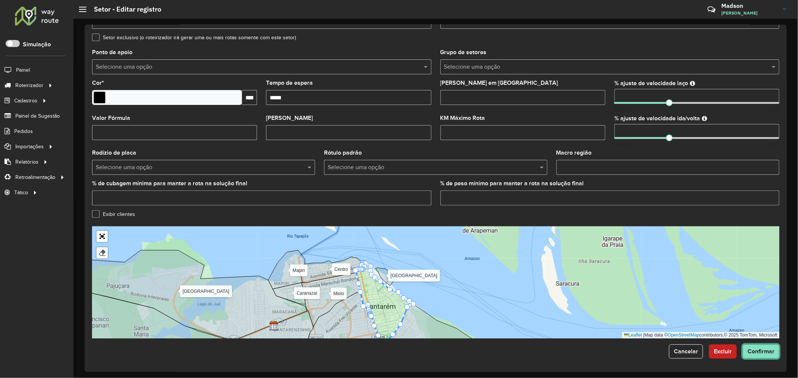
click at [754, 353] on span "Confirmar" at bounding box center [760, 352] width 27 height 6
click at [752, 353] on span "Confirmar" at bounding box center [760, 352] width 27 height 6
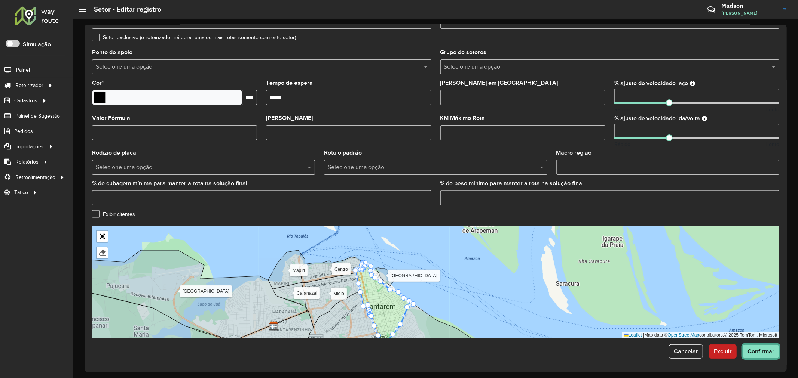
click at [743, 345] on button "Confirmar" at bounding box center [760, 352] width 37 height 14
click at [753, 354] on span "Confirmar" at bounding box center [760, 352] width 27 height 6
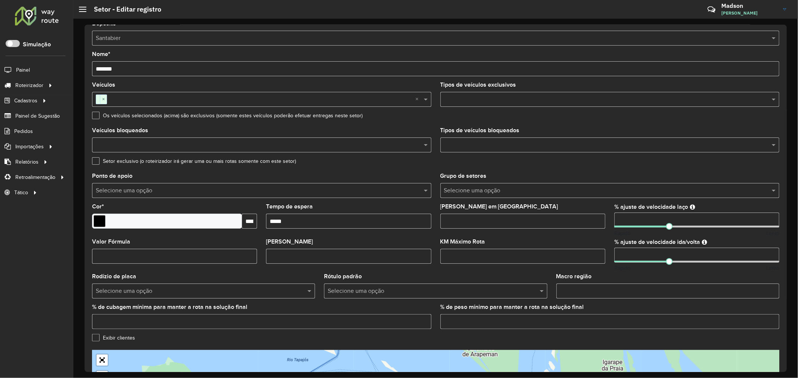
scroll to position [0, 0]
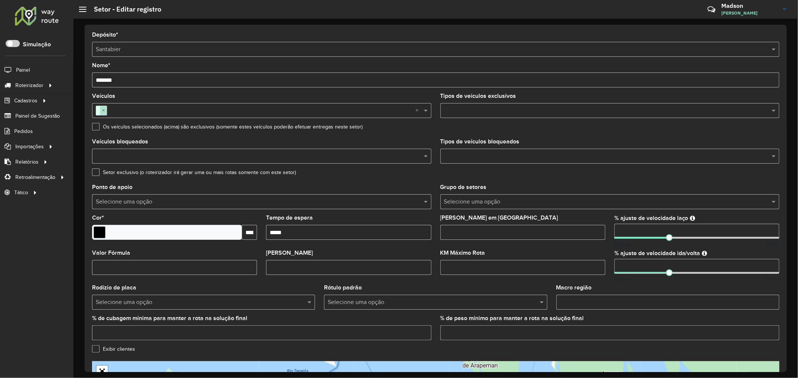
click at [106, 108] on span "×" at bounding box center [103, 110] width 7 height 9
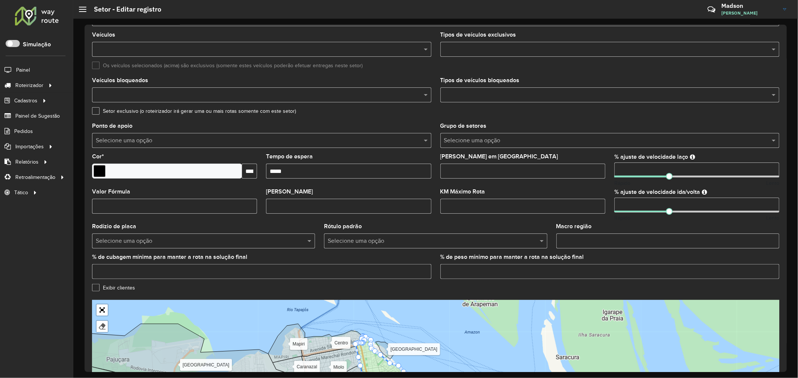
scroll to position [136, 0]
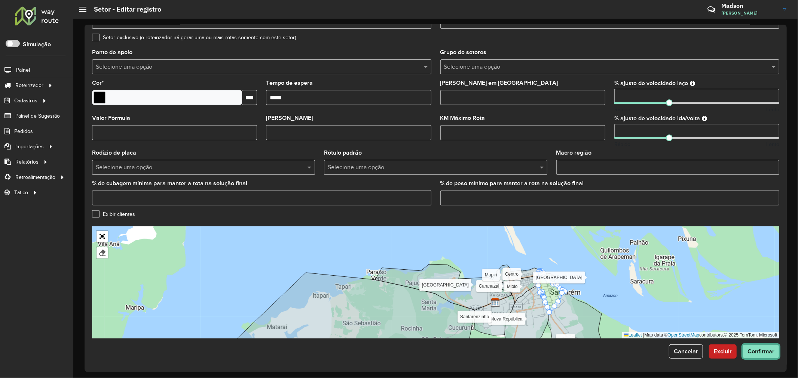
click at [765, 349] on span "Confirmar" at bounding box center [760, 352] width 27 height 6
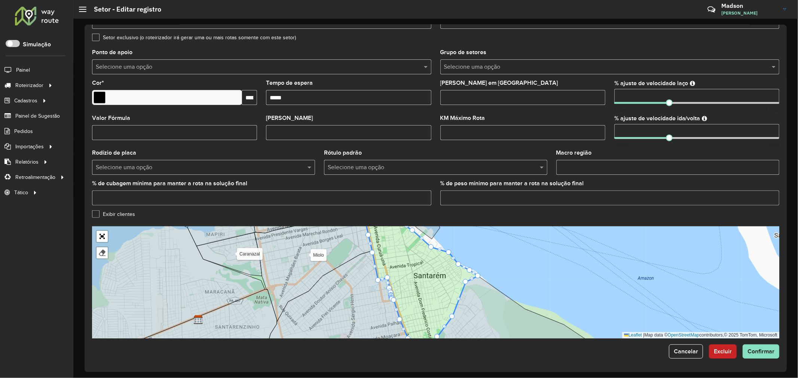
click at [238, 99] on div at bounding box center [167, 97] width 150 height 15
click at [178, 98] on div at bounding box center [167, 97] width 150 height 15
click at [133, 93] on div at bounding box center [167, 97] width 150 height 15
click at [103, 98] on input "Select a color" at bounding box center [99, 98] width 12 height 12
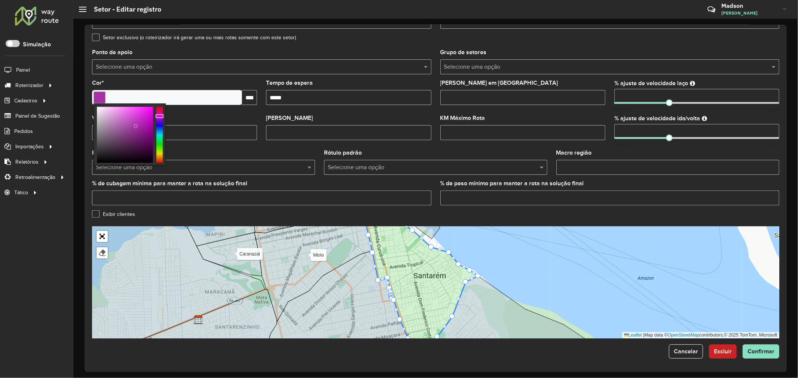
click at [136, 126] on div at bounding box center [125, 135] width 56 height 56
click at [159, 128] on div at bounding box center [159, 135] width 6 height 56
click at [158, 136] on div at bounding box center [159, 135] width 6 height 56
click at [144, 135] on div at bounding box center [125, 135] width 56 height 56
drag, startPoint x: 136, startPoint y: 140, endPoint x: 147, endPoint y: 143, distance: 11.5
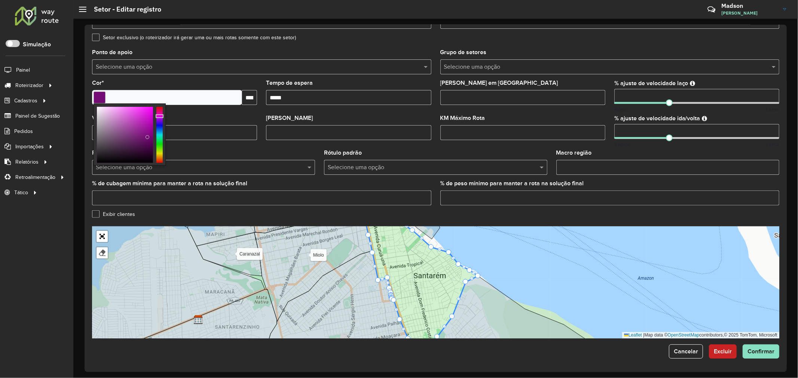
click at [147, 143] on div at bounding box center [125, 135] width 56 height 56
click at [159, 138] on div at bounding box center [159, 135] width 6 height 56
type input "*******"
click at [149, 128] on div at bounding box center [125, 135] width 56 height 56
click at [500, 281] on div "Alter do chão [PERSON_NAME] Centro Mapiri [GEOGRAPHIC_DATA] Mararu [GEOGRAPHIC_…" at bounding box center [435, 283] width 687 height 112
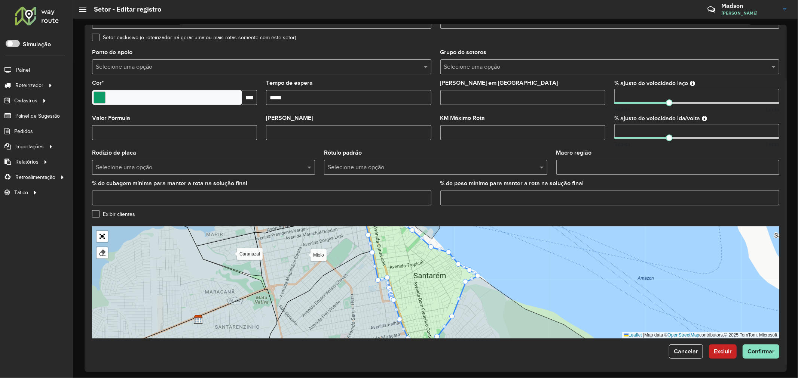
click at [451, 268] on icon at bounding box center [420, 282] width 114 height 137
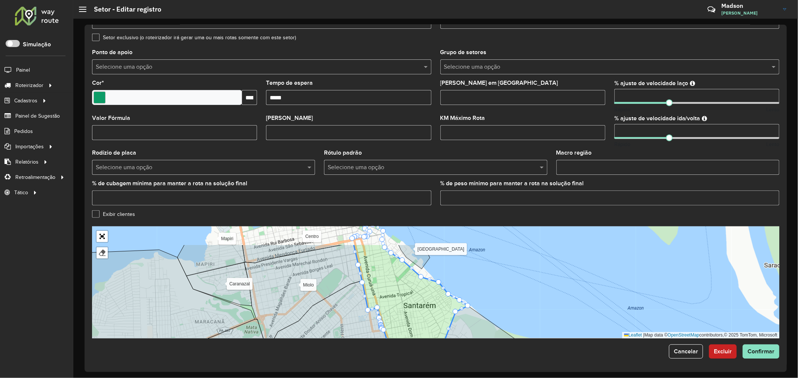
drag, startPoint x: 435, startPoint y: 267, endPoint x: 424, endPoint y: 298, distance: 32.0
click at [424, 298] on icon at bounding box center [410, 312] width 114 height 137
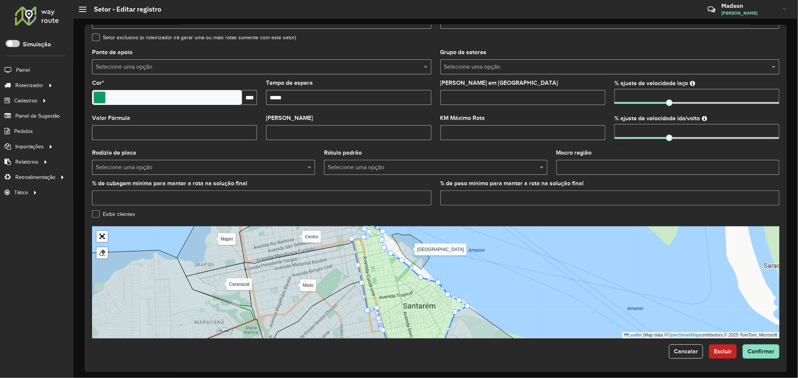
click at [415, 256] on icon at bounding box center [411, 252] width 38 height 36
click at [402, 244] on icon at bounding box center [411, 252] width 38 height 36
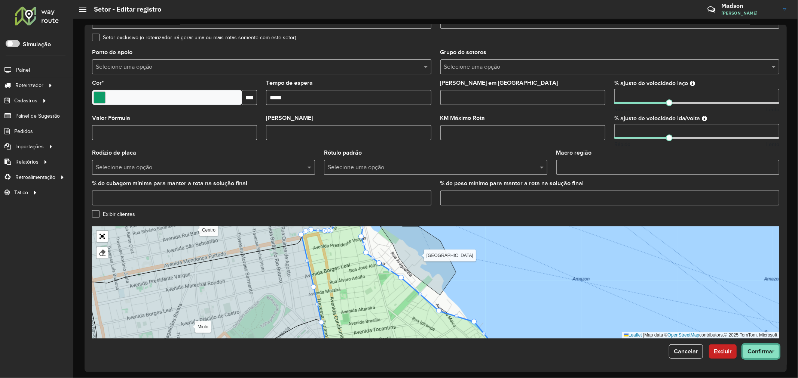
click at [764, 350] on span "Confirmar" at bounding box center [760, 352] width 27 height 6
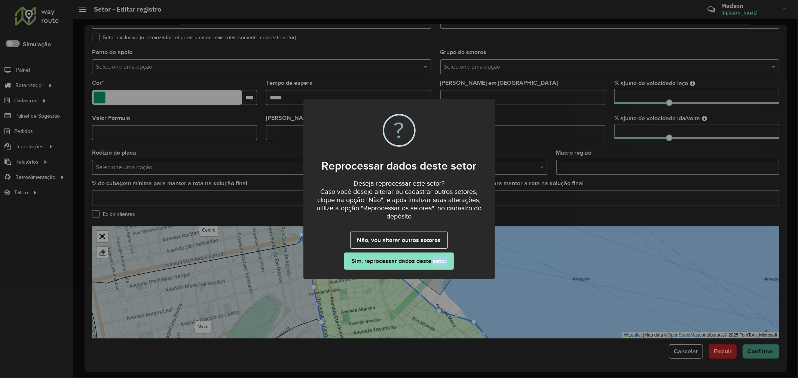
click at [764, 350] on div "× ? Reprocessar dados deste setor Deseja reprocessar este setor? Caso você dese…" at bounding box center [399, 189] width 798 height 378
click at [376, 254] on button "Sim, reprocessar dados deste setor" at bounding box center [398, 261] width 109 height 17
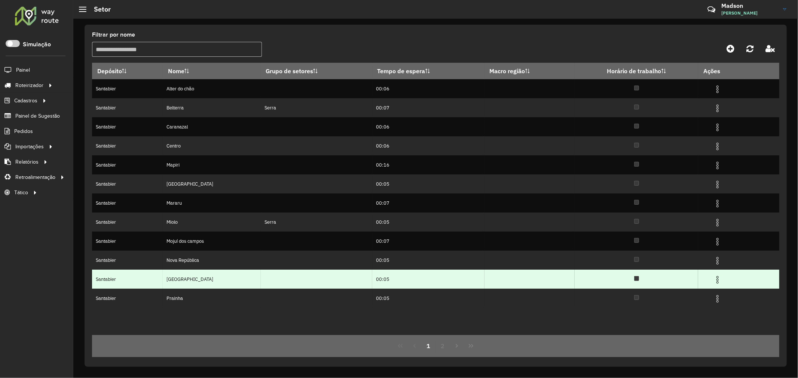
click at [716, 281] on img at bounding box center [717, 280] width 9 height 9
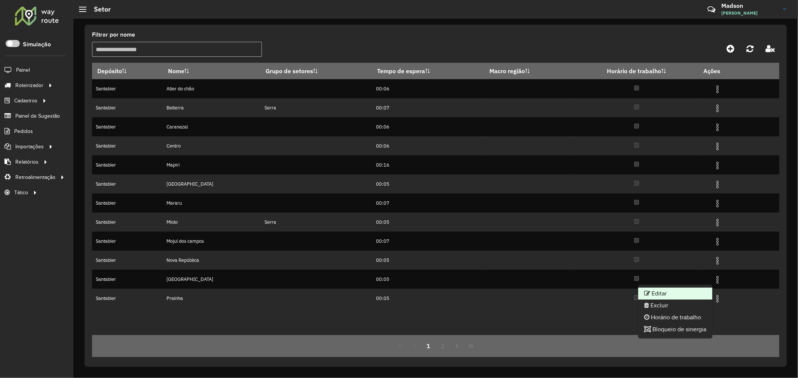
click at [673, 292] on li "Editar" at bounding box center [675, 294] width 74 height 12
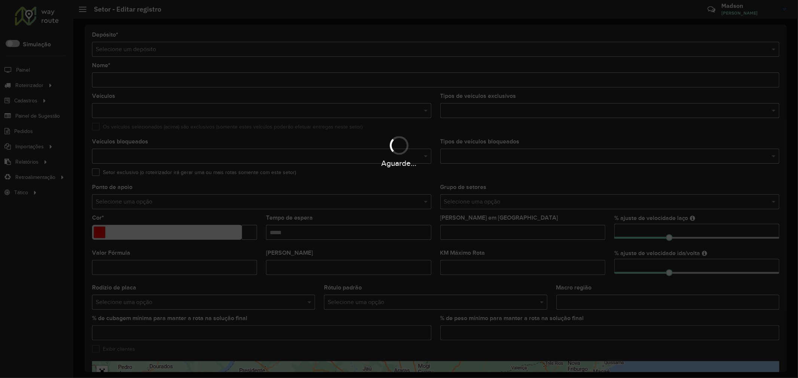
type input "*****"
type input "*******"
type input "*****"
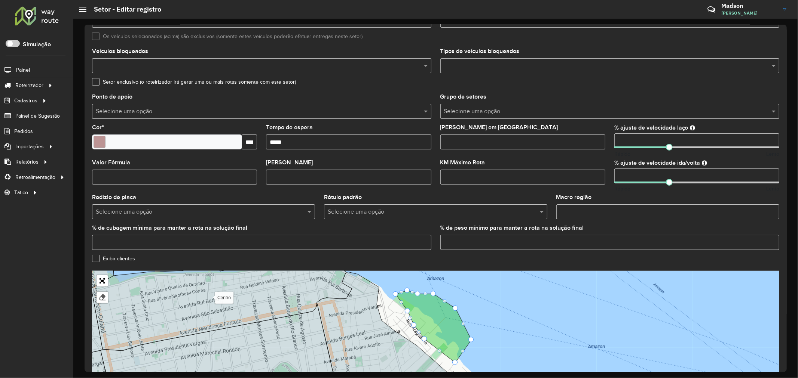
scroll to position [125, 0]
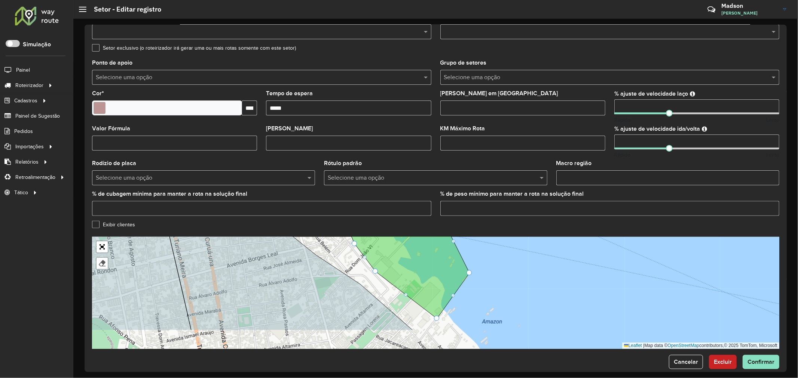
drag, startPoint x: 429, startPoint y: 297, endPoint x: 416, endPoint y: 278, distance: 22.4
click at [416, 278] on icon at bounding box center [399, 257] width 142 height 124
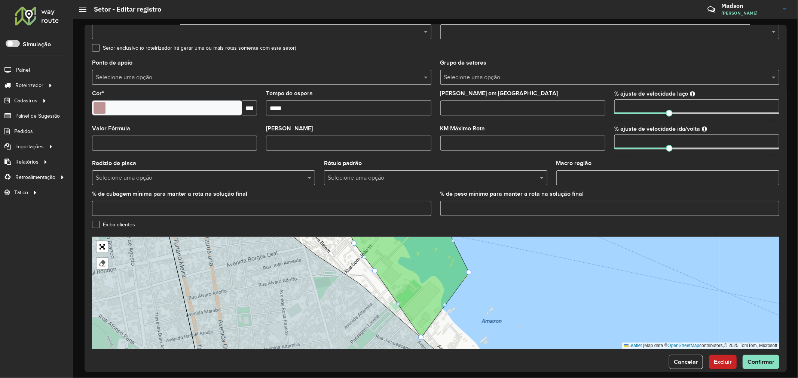
drag, startPoint x: 435, startPoint y: 318, endPoint x: 417, endPoint y: 340, distance: 28.2
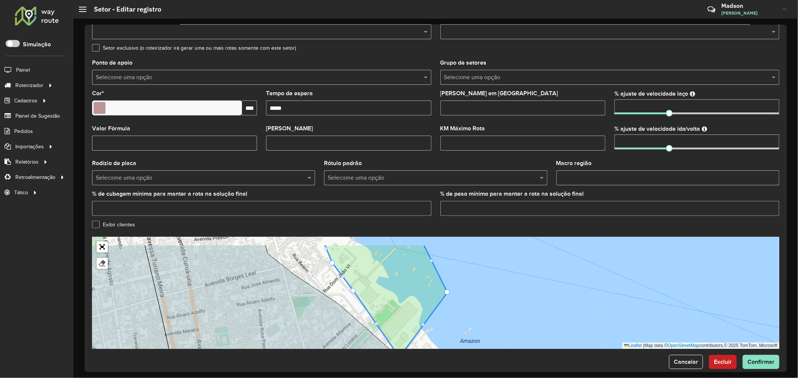
drag, startPoint x: 375, startPoint y: 276, endPoint x: 354, endPoint y: 297, distance: 29.9
click at [354, 297] on div "Alter do chão [PERSON_NAME] Centro Mapiri [GEOGRAPHIC_DATA] Mararu [GEOGRAPHIC_…" at bounding box center [435, 293] width 687 height 112
drag, startPoint x: 350, startPoint y: 292, endPoint x: 330, endPoint y: 311, distance: 27.2
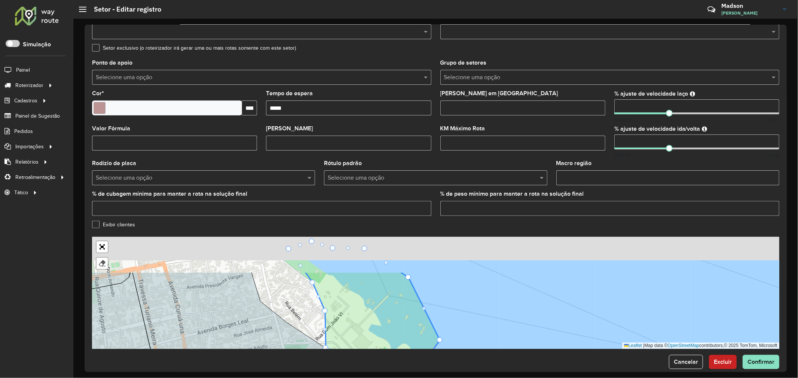
drag, startPoint x: 332, startPoint y: 268, endPoint x: 329, endPoint y: 325, distance: 56.9
click at [329, 325] on div "Alter do chão [PERSON_NAME] Centro Mapiri [GEOGRAPHIC_DATA] Mararu [GEOGRAPHIC_…" at bounding box center [435, 293] width 687 height 112
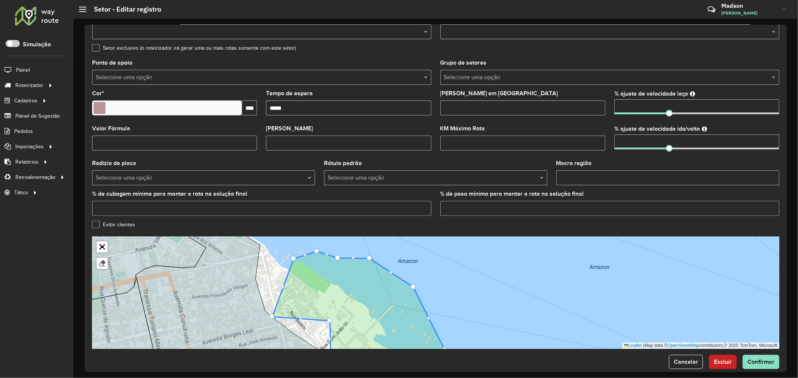
drag, startPoint x: 315, startPoint y: 295, endPoint x: 268, endPoint y: 321, distance: 53.9
drag, startPoint x: 327, startPoint y: 323, endPoint x: 293, endPoint y: 347, distance: 41.3
click at [293, 347] on icon at bounding box center [235, 292] width 199 height 135
drag, startPoint x: 293, startPoint y: 260, endPoint x: 277, endPoint y: 250, distance: 18.9
click at [274, 282] on div at bounding box center [275, 282] width 4 height 4
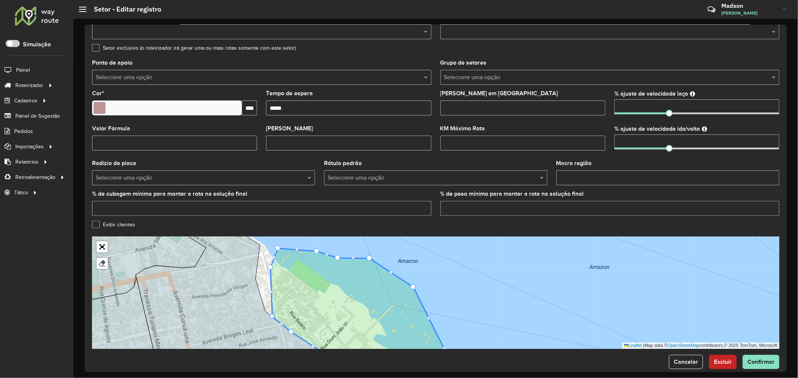
drag, startPoint x: 274, startPoint y: 282, endPoint x: 270, endPoint y: 267, distance: 15.6
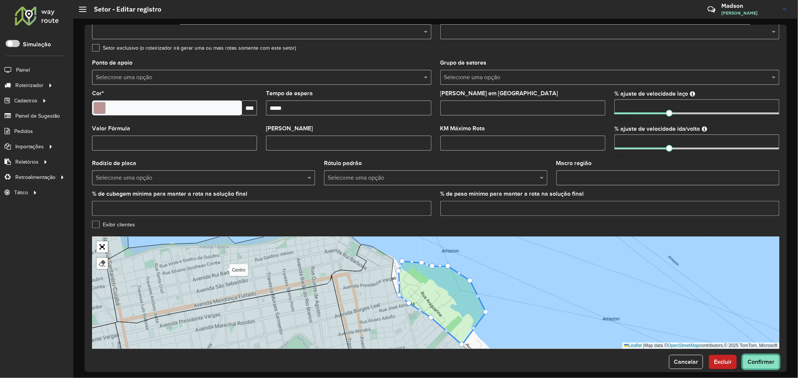
click at [753, 364] on span "Confirmar" at bounding box center [760, 362] width 27 height 6
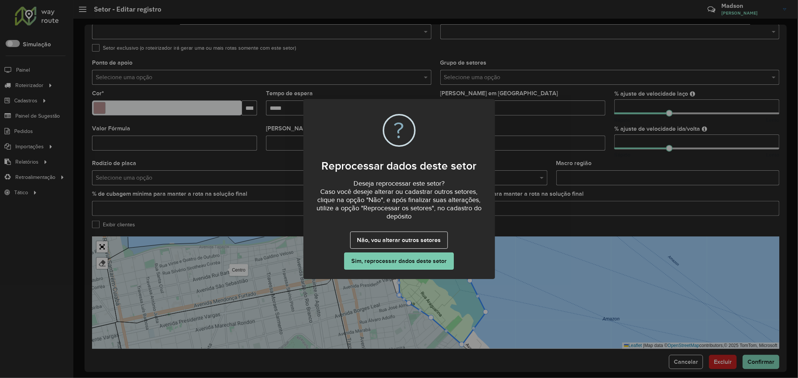
click at [429, 259] on button "Sim, reprocessar dados deste setor" at bounding box center [398, 261] width 109 height 17
